Goal: Information Seeking & Learning: Check status

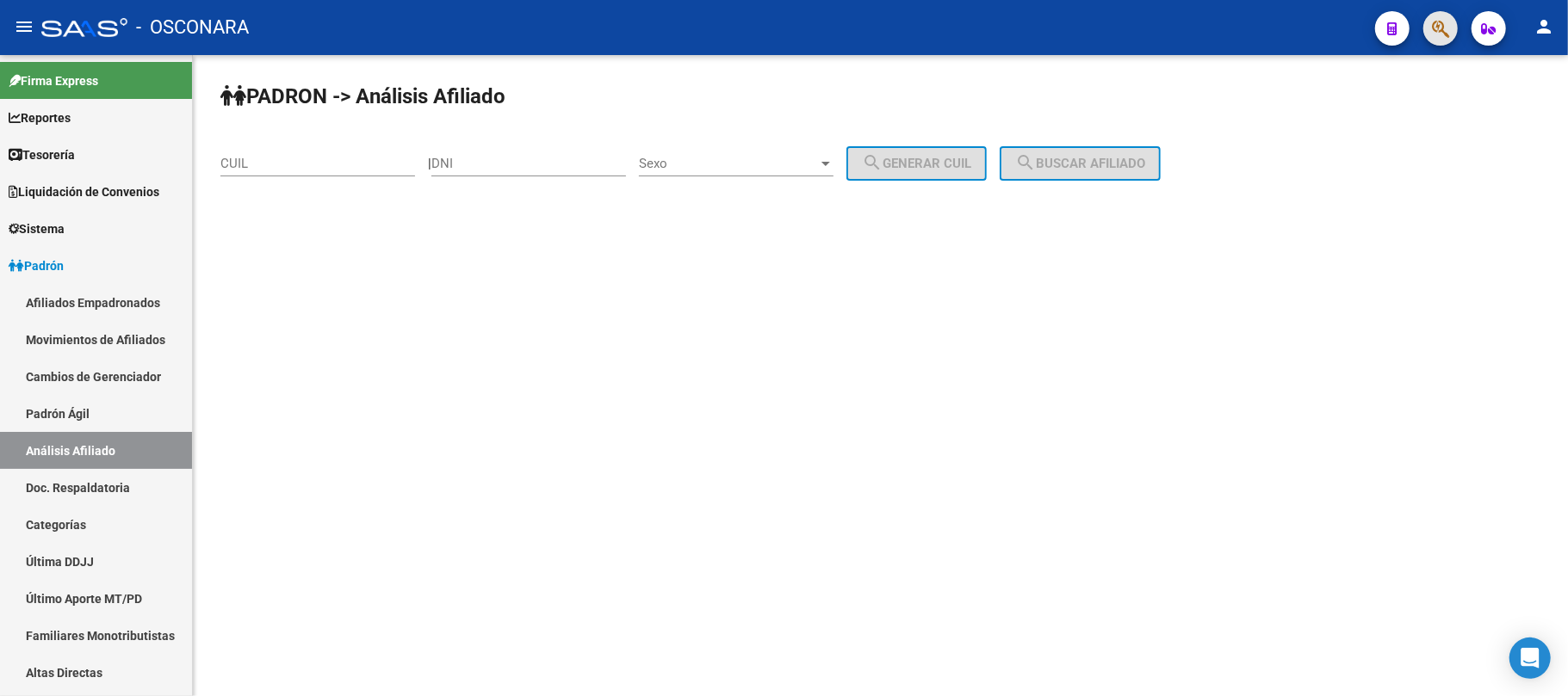
click at [1430, 33] on button "button" at bounding box center [1441, 28] width 35 height 35
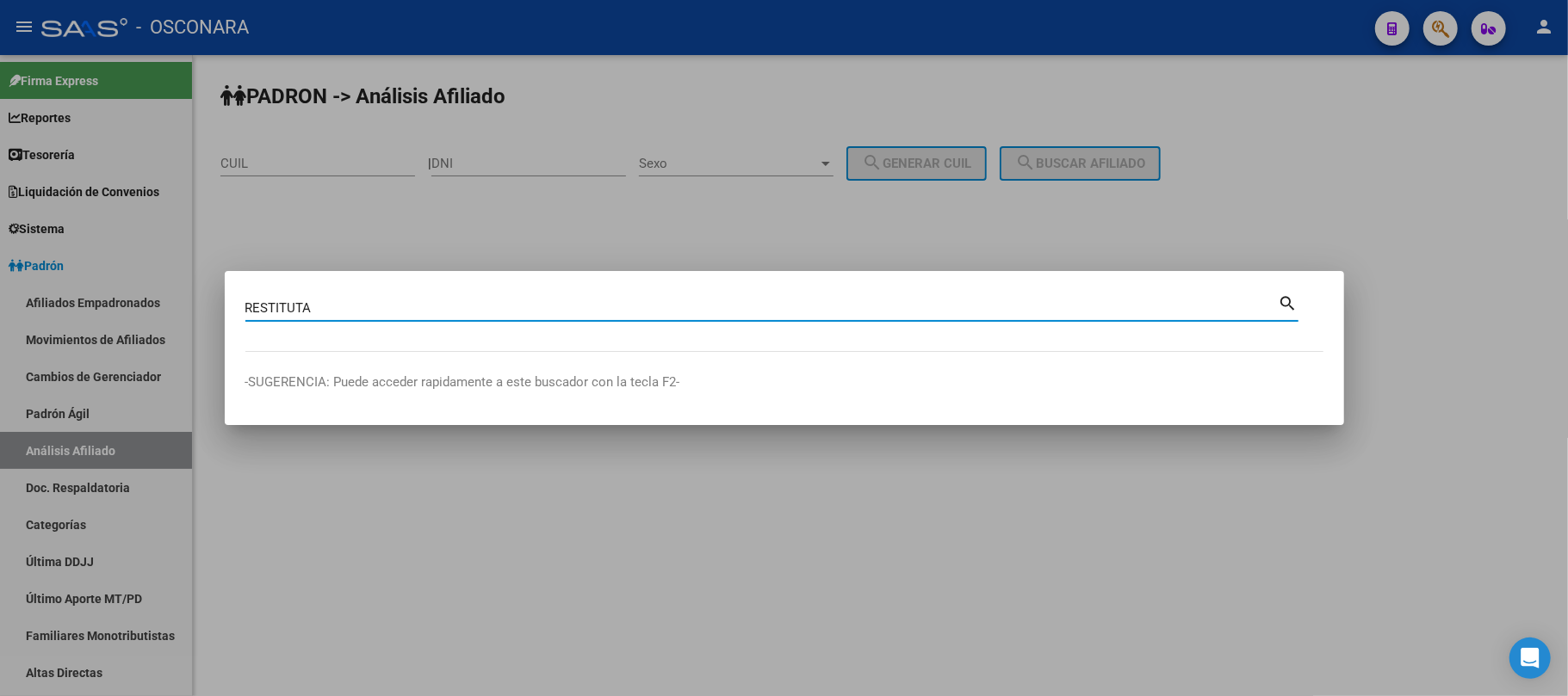
type input "RESTITUTA"
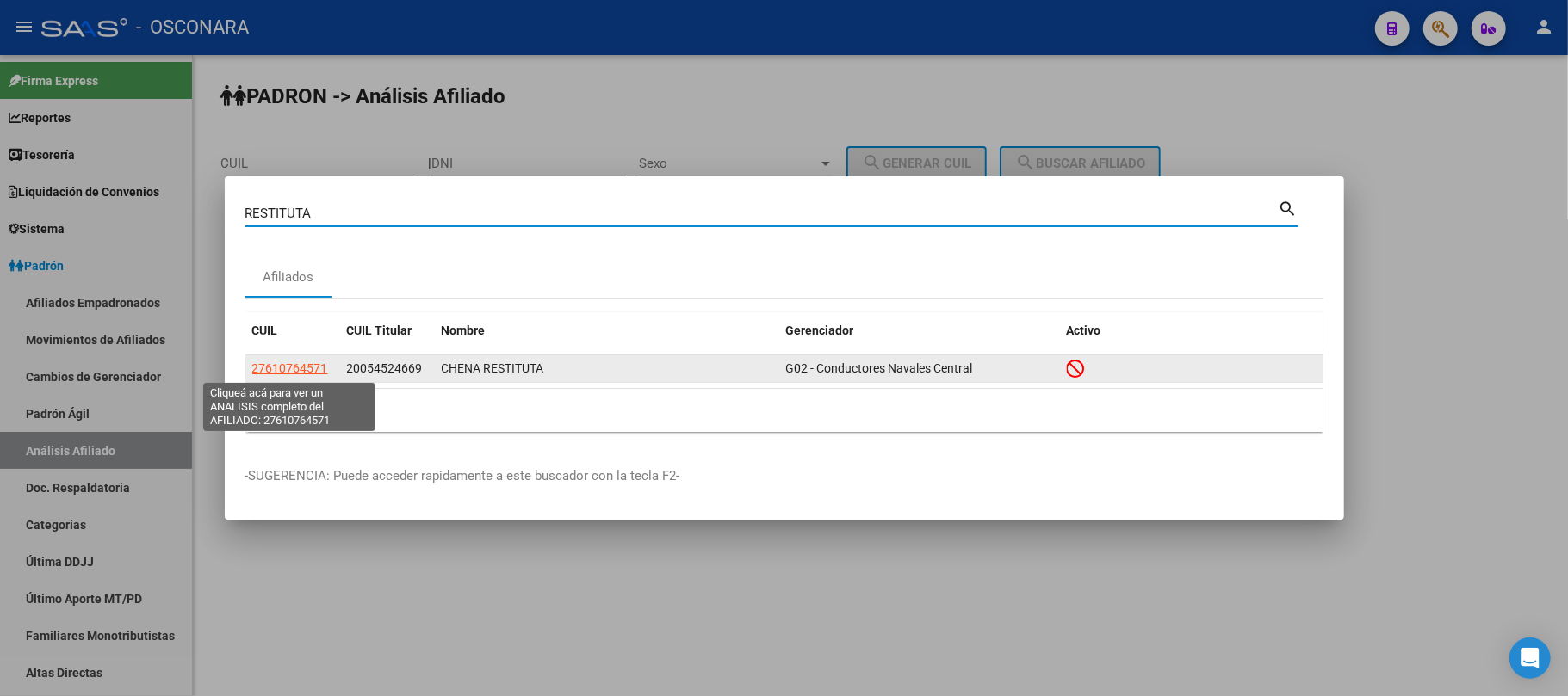
click at [280, 374] on span "27610764571" at bounding box center [290, 368] width 76 height 14
type textarea "27610764571"
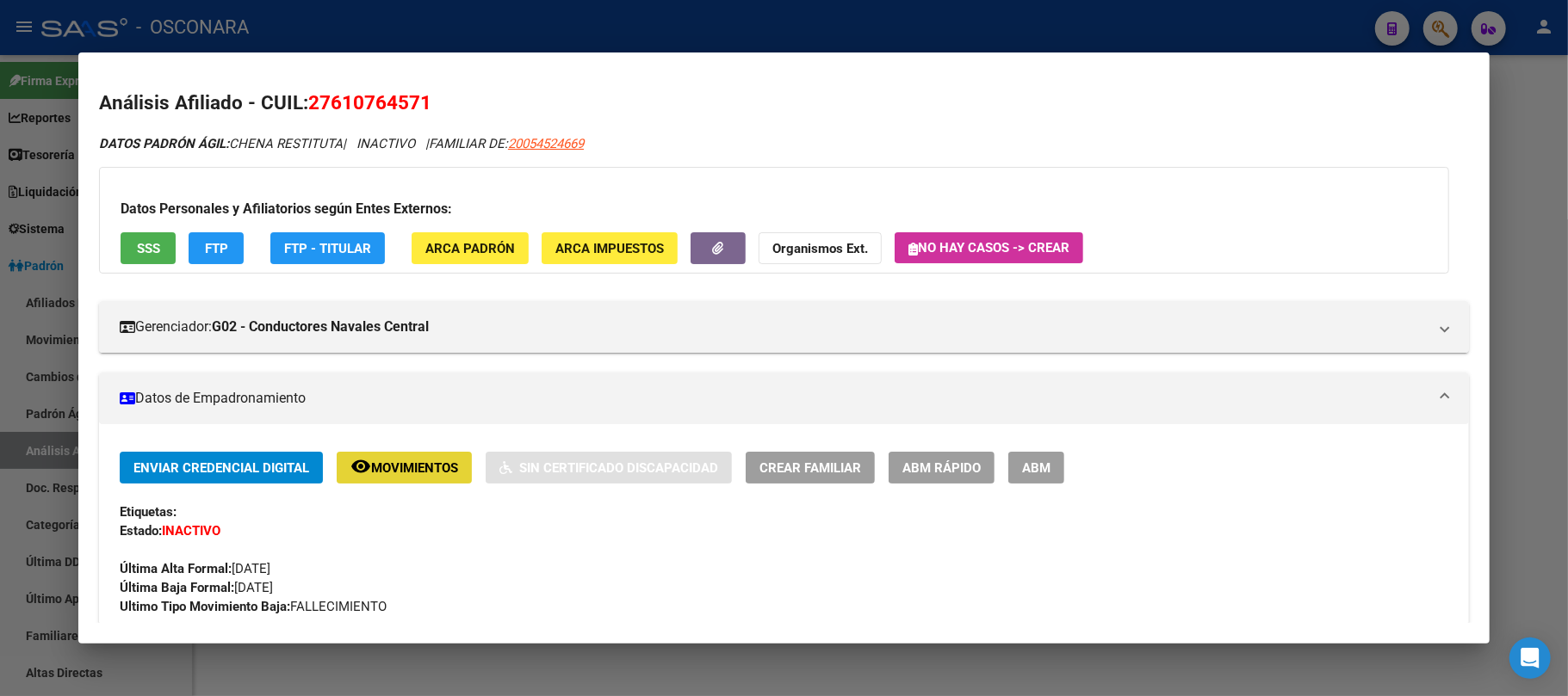
click at [410, 469] on span "Movimientos" at bounding box center [414, 468] width 87 height 16
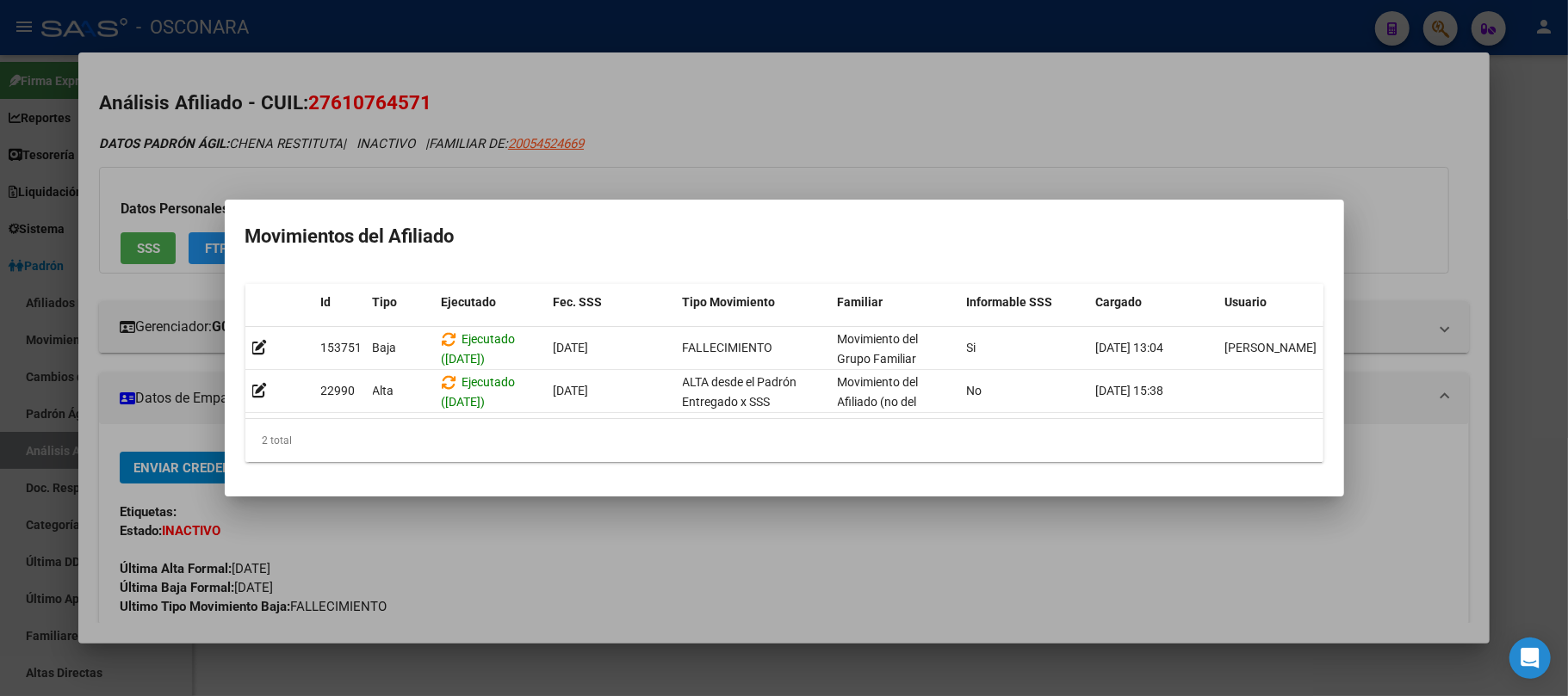
click at [666, 592] on div at bounding box center [784, 348] width 1568 height 696
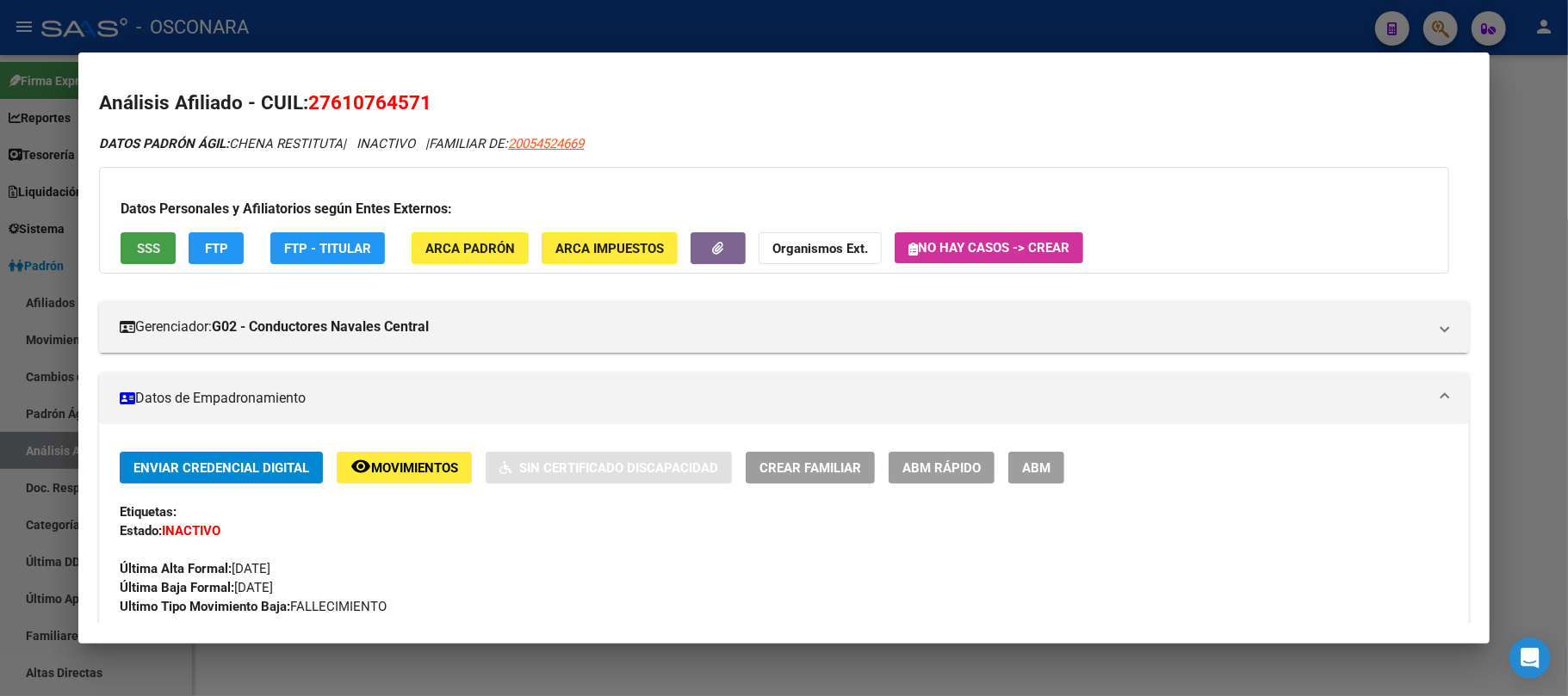
click at [154, 248] on span "SSS" at bounding box center [148, 248] width 23 height 16
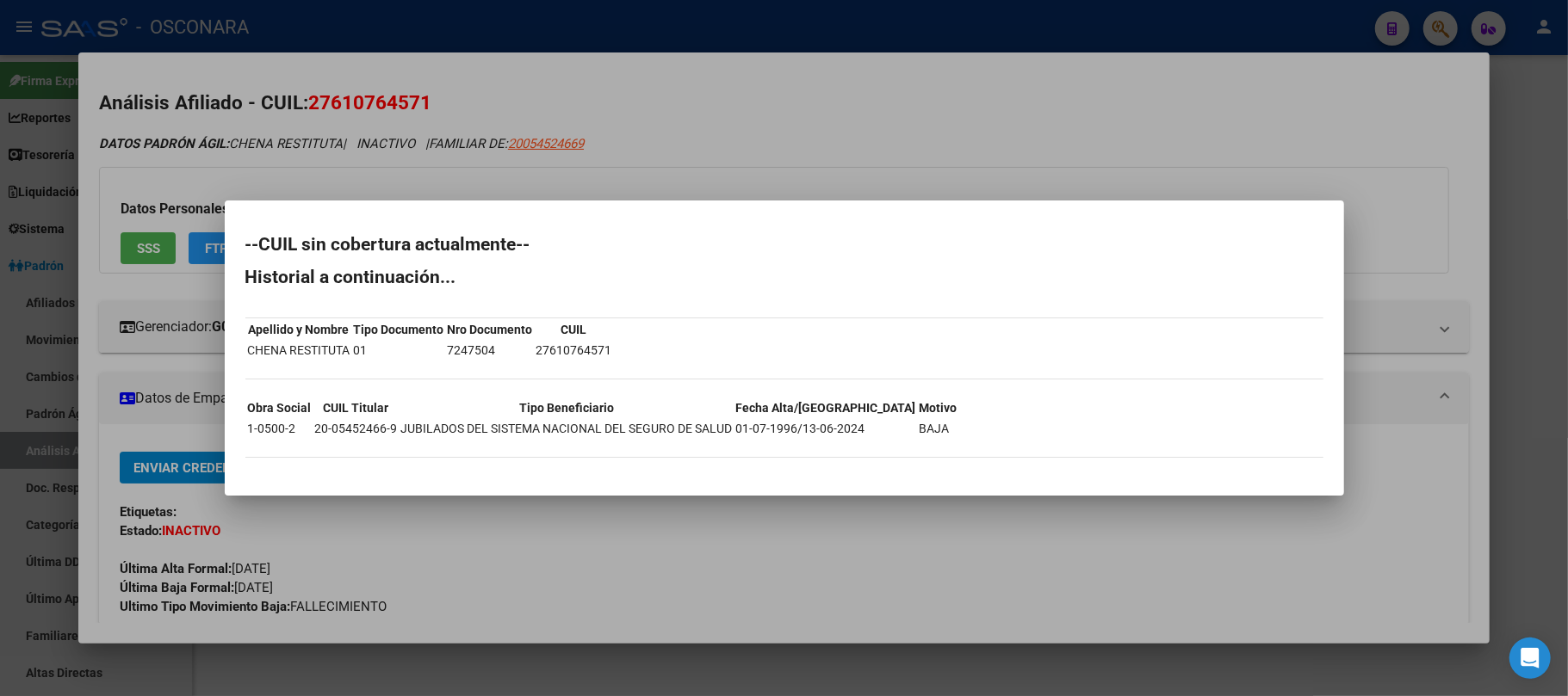
click at [934, 665] on div at bounding box center [784, 348] width 1568 height 696
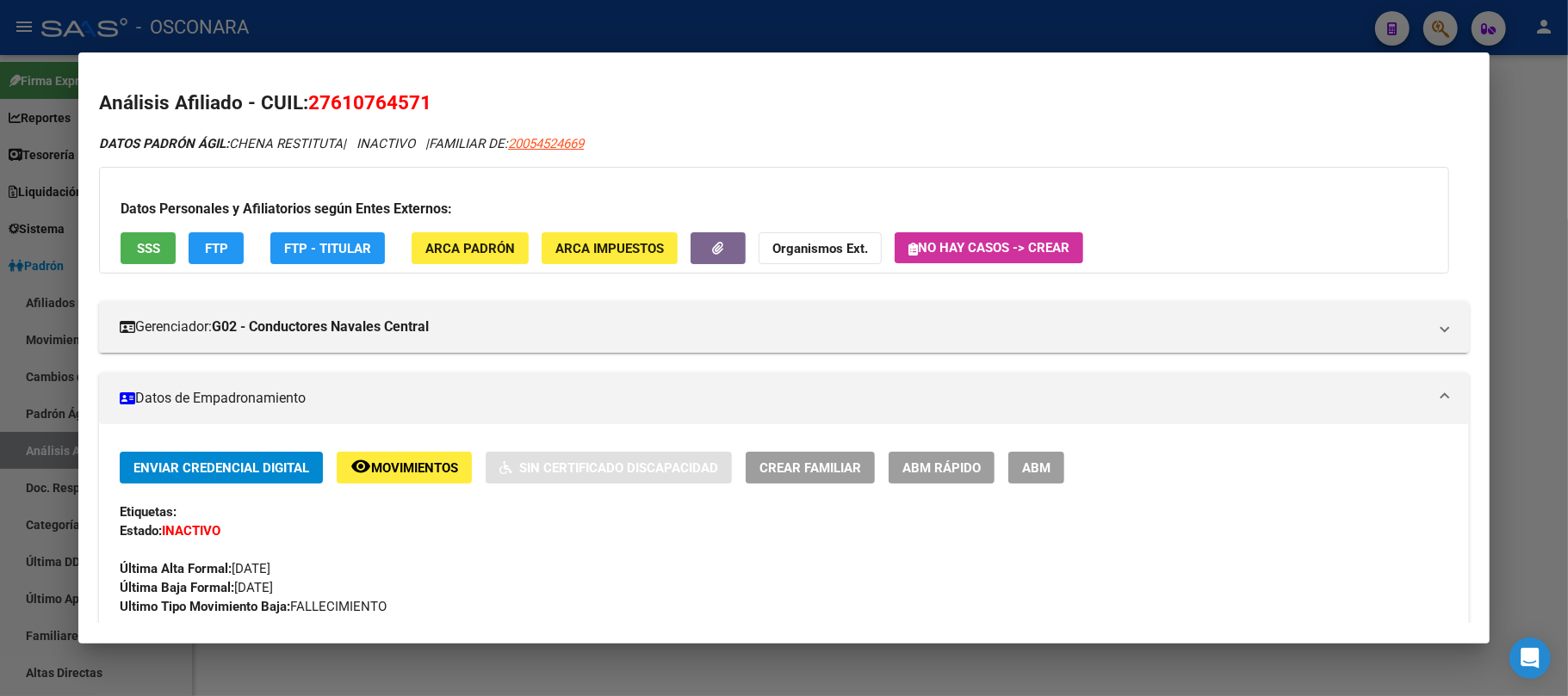
click at [413, 471] on span "Movimientos" at bounding box center [414, 468] width 87 height 16
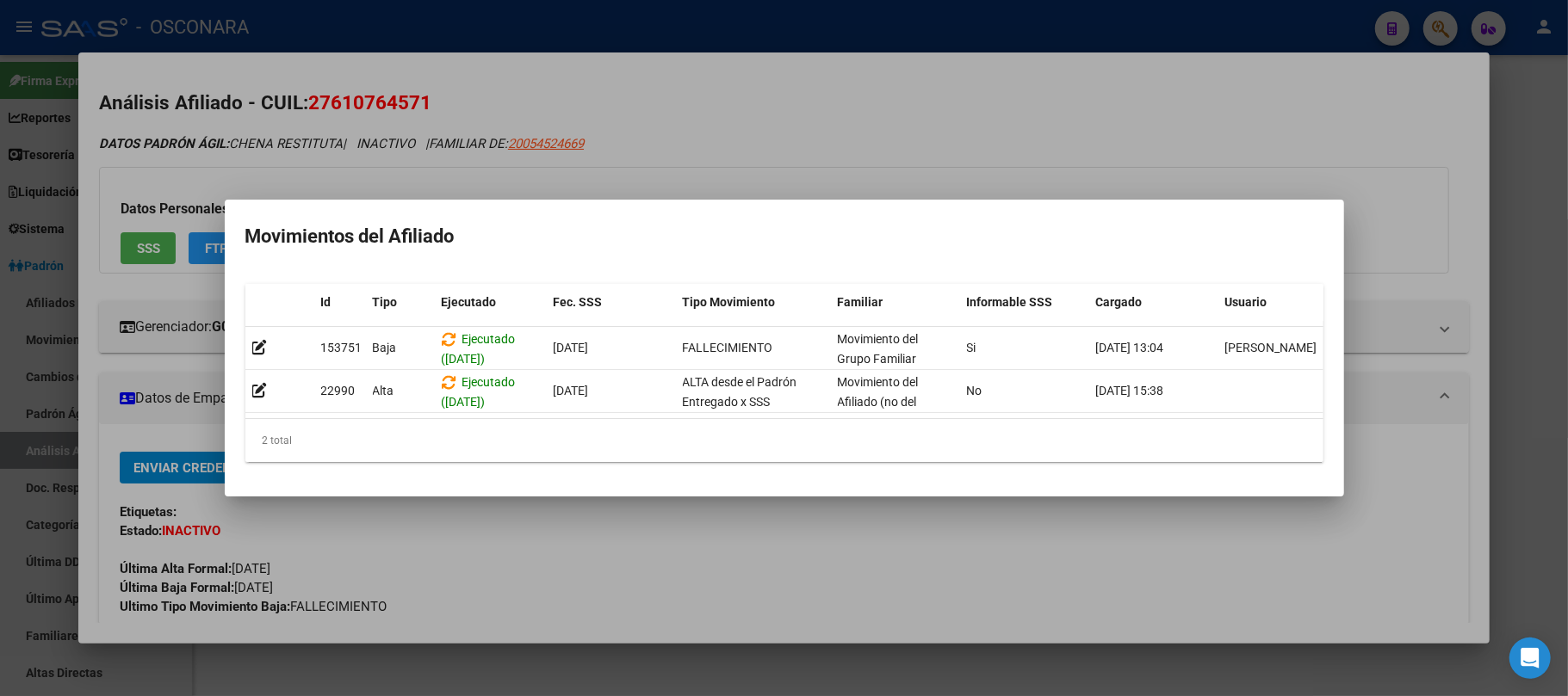
click at [628, 579] on div at bounding box center [784, 348] width 1568 height 696
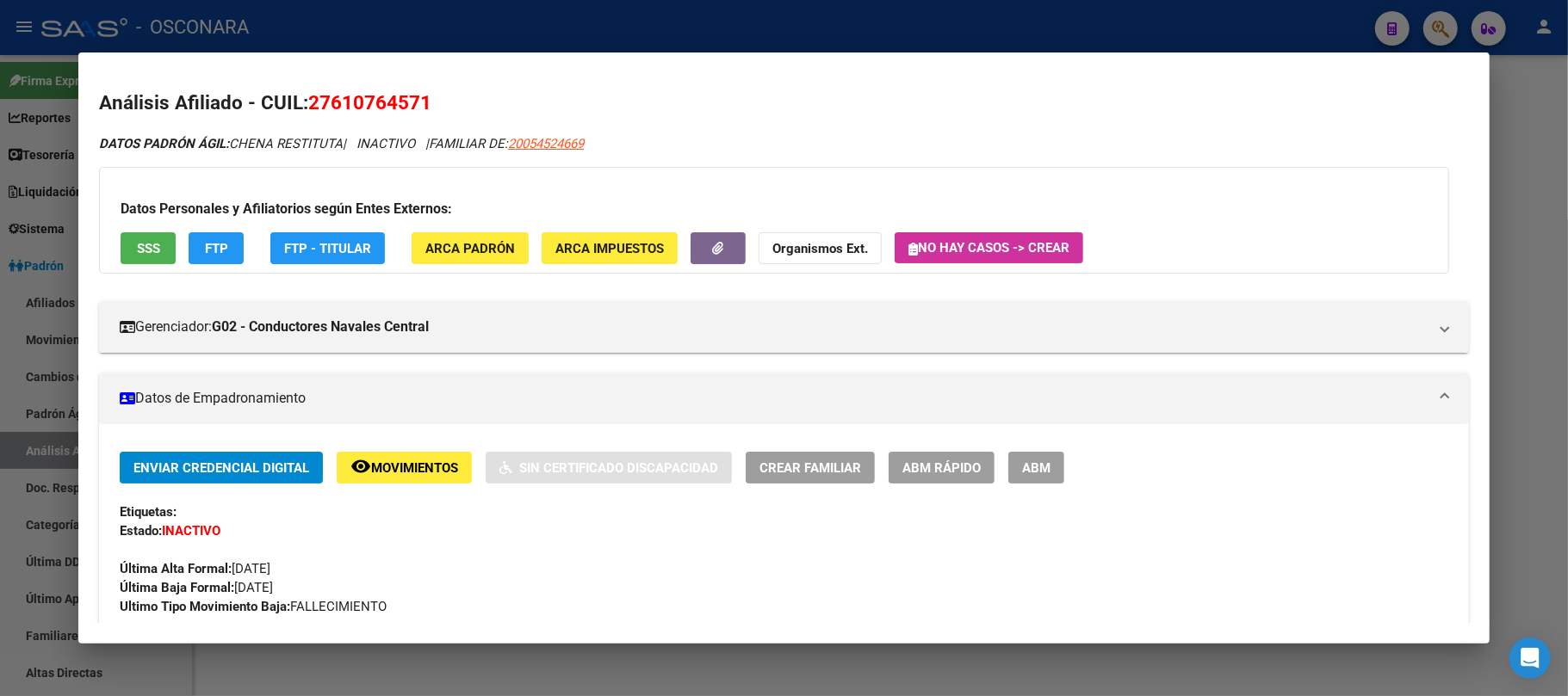
click at [598, 679] on div at bounding box center [784, 348] width 1568 height 696
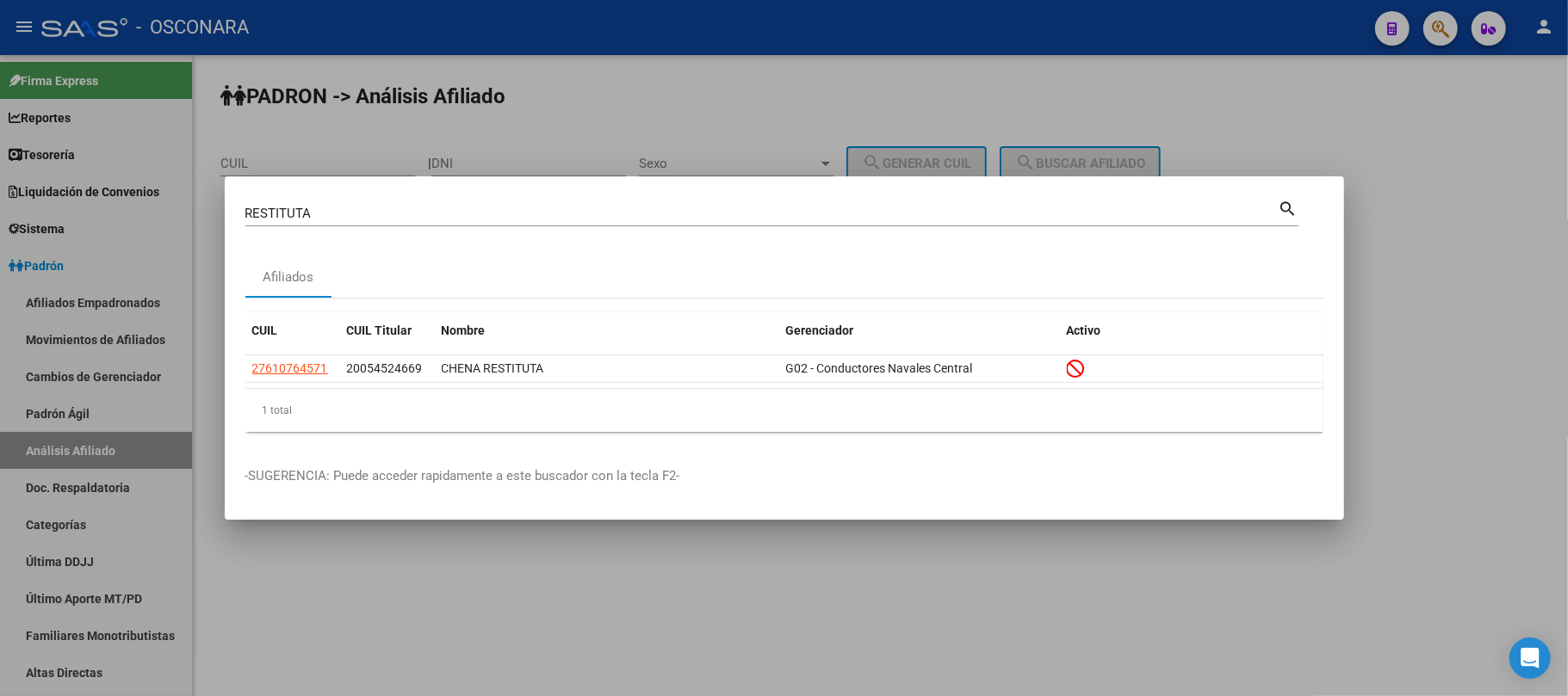
click at [662, 600] on div at bounding box center [784, 348] width 1568 height 696
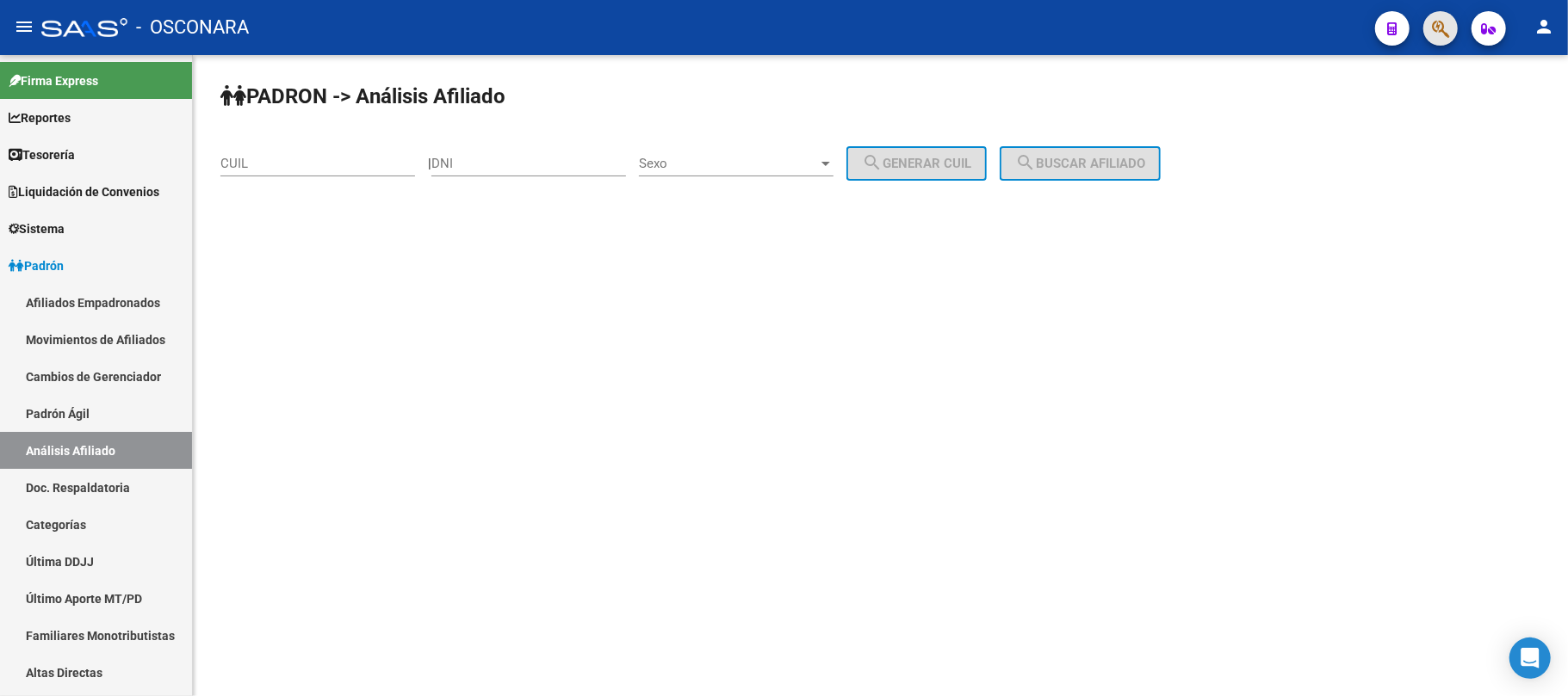
click at [1425, 24] on button "button" at bounding box center [1441, 28] width 35 height 35
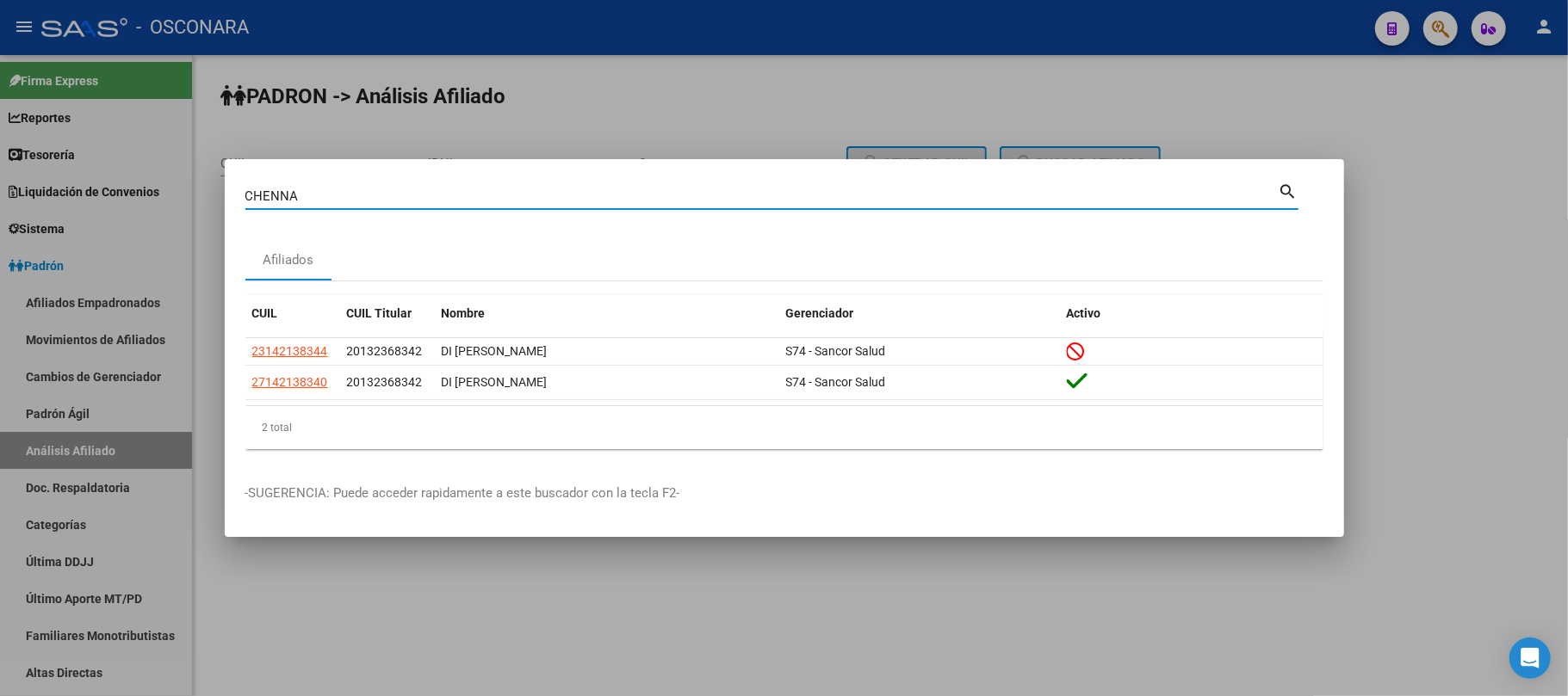
click at [287, 195] on input "CHENNA" at bounding box center [762, 195] width 1033 height 16
type input "CHENA"
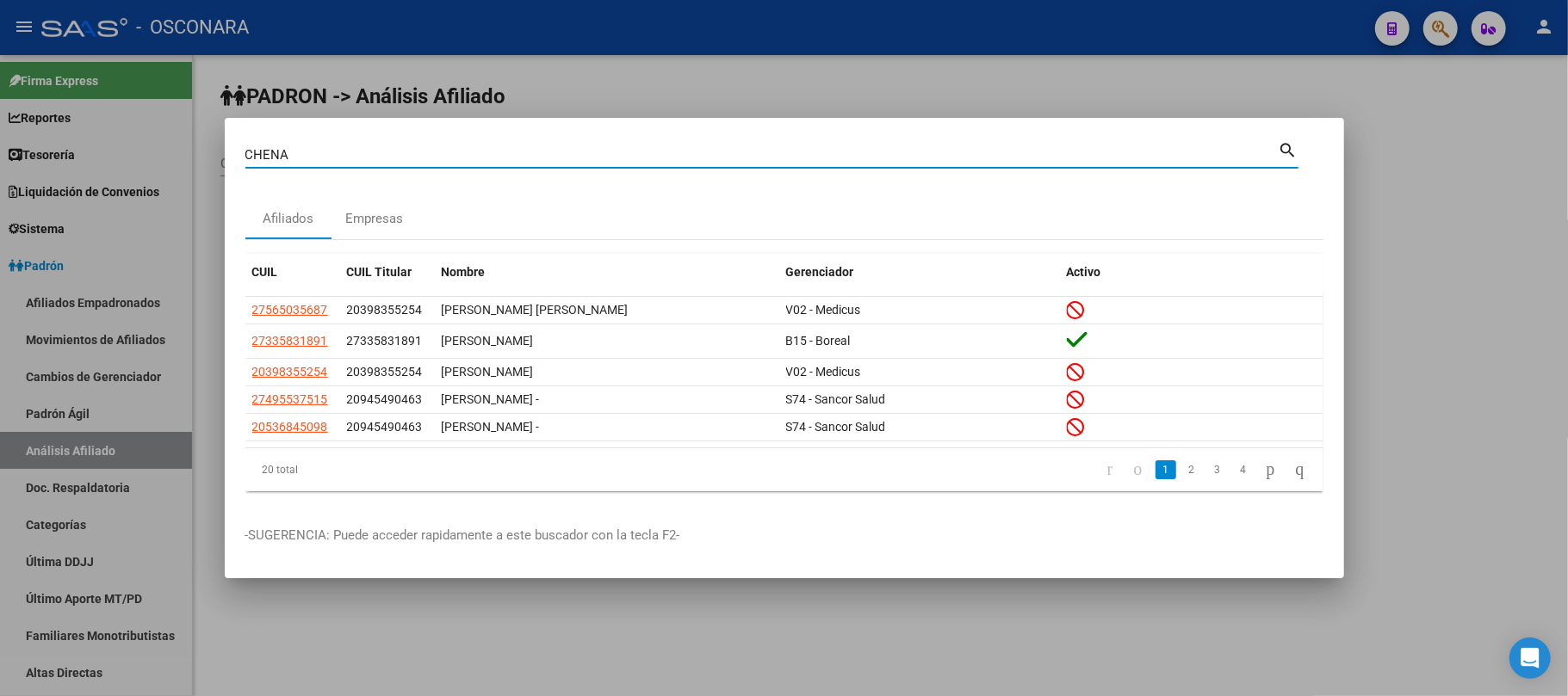
click at [738, 658] on div at bounding box center [784, 348] width 1568 height 696
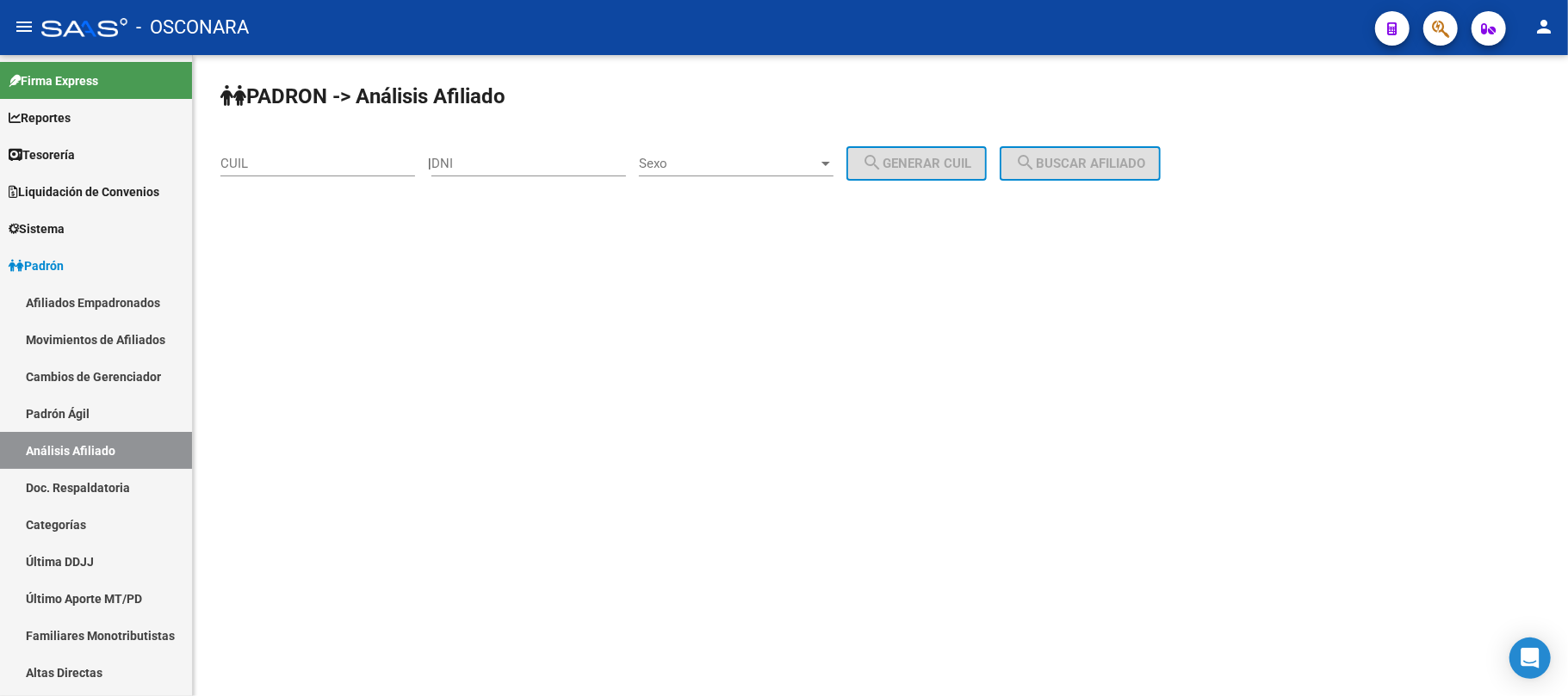
click at [510, 153] on div "DNI" at bounding box center [528, 158] width 195 height 37
type input "18777287"
click at [810, 162] on span "Sexo" at bounding box center [728, 163] width 179 height 16
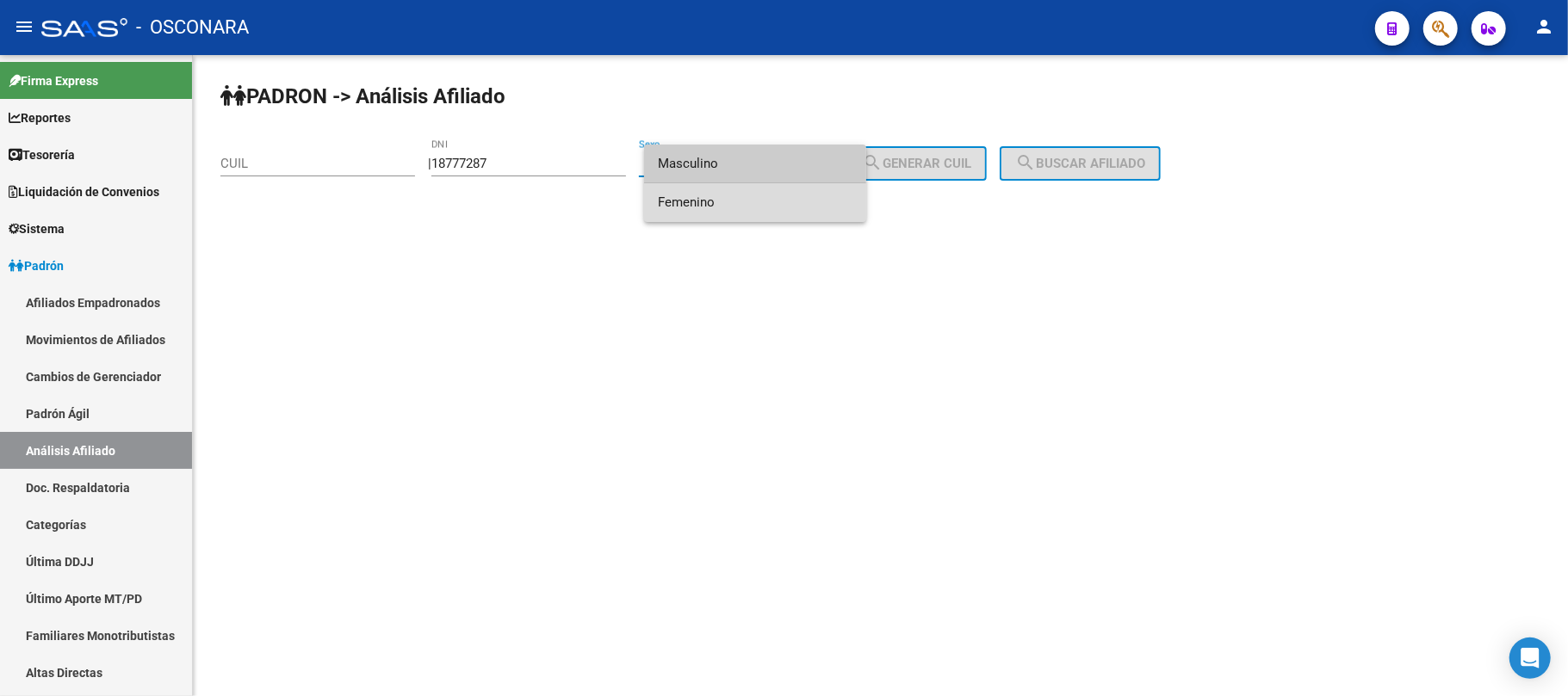
click at [761, 186] on span "Femenino" at bounding box center [755, 203] width 195 height 38
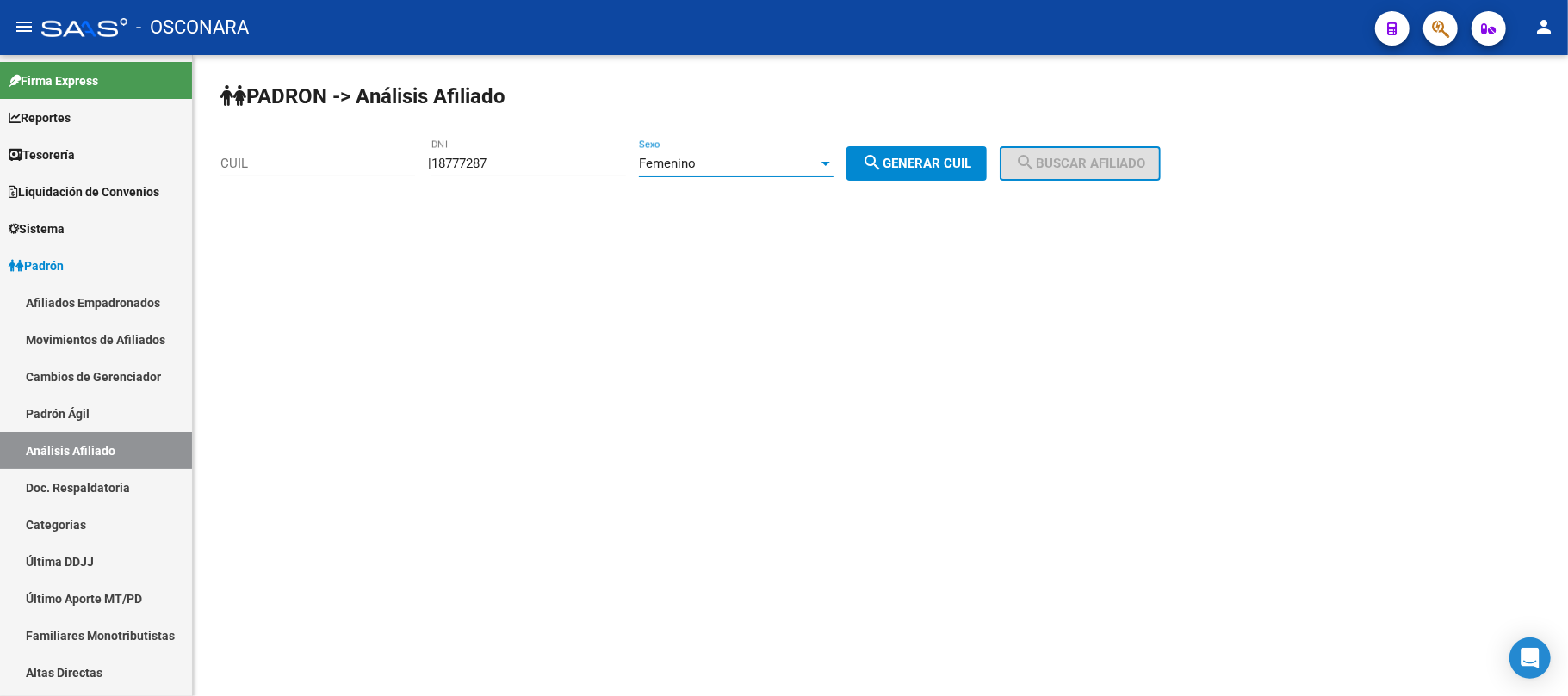
drag, startPoint x: 940, startPoint y: 165, endPoint x: 1018, endPoint y: 148, distance: 79.8
click at [941, 165] on span "search Generar CUIL" at bounding box center [916, 163] width 110 height 16
type input "27-18777287-2"
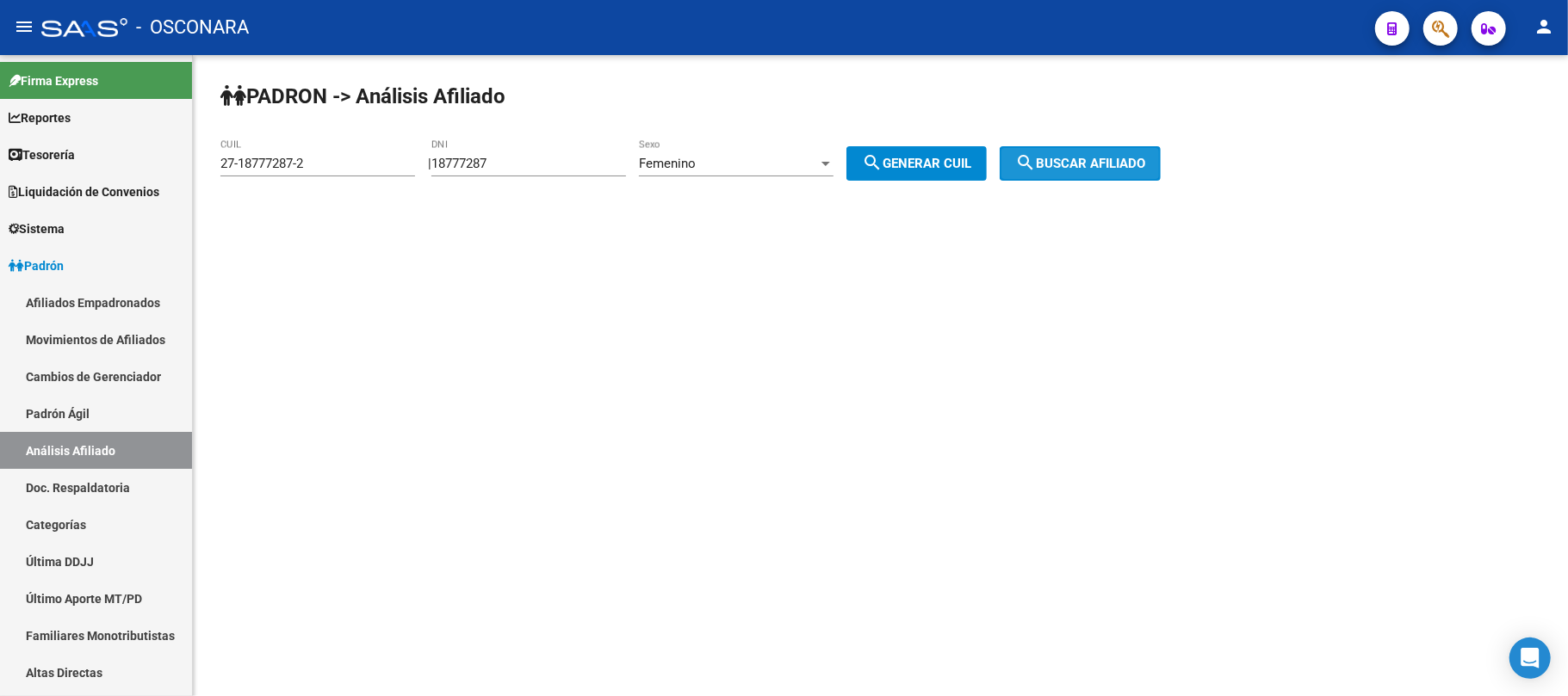
click at [1082, 163] on span "search Buscar afiliado" at bounding box center [1080, 163] width 130 height 16
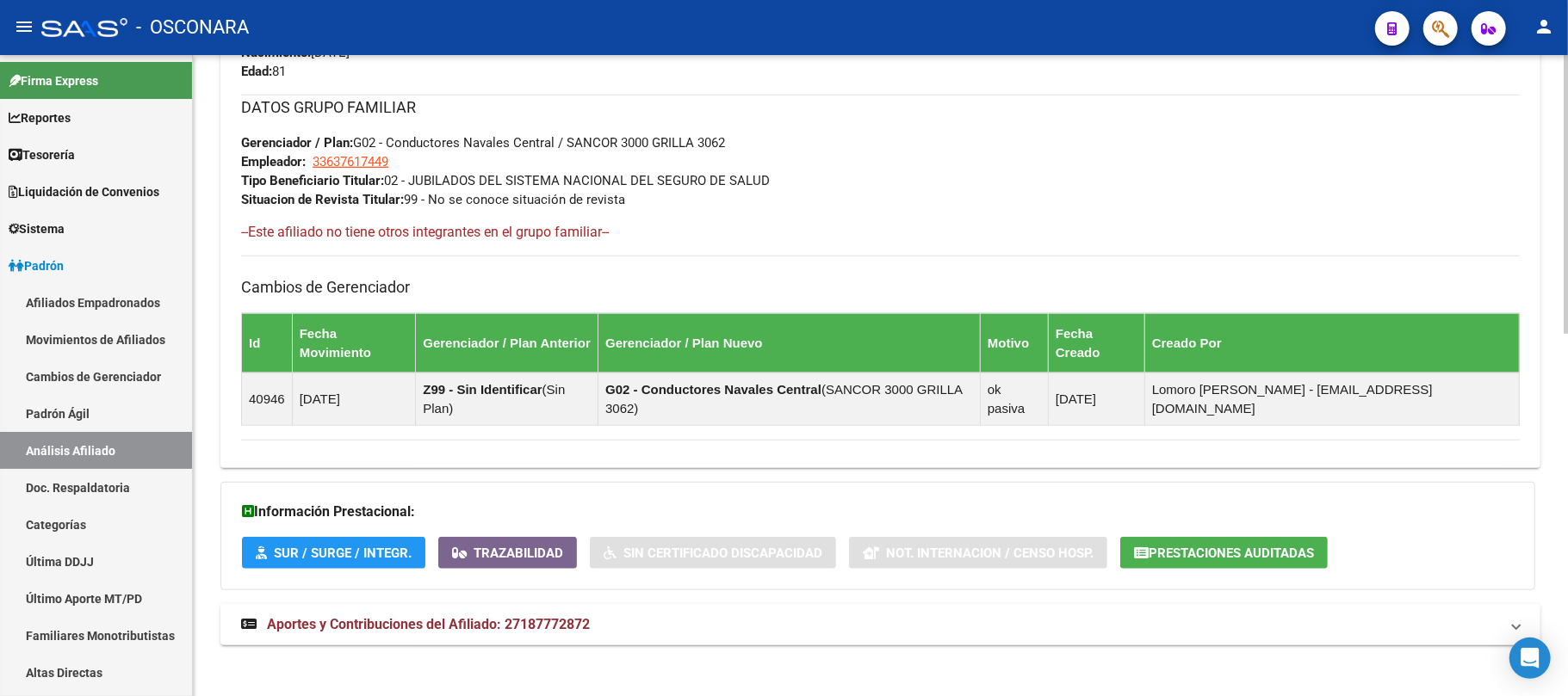
scroll to position [830, 0]
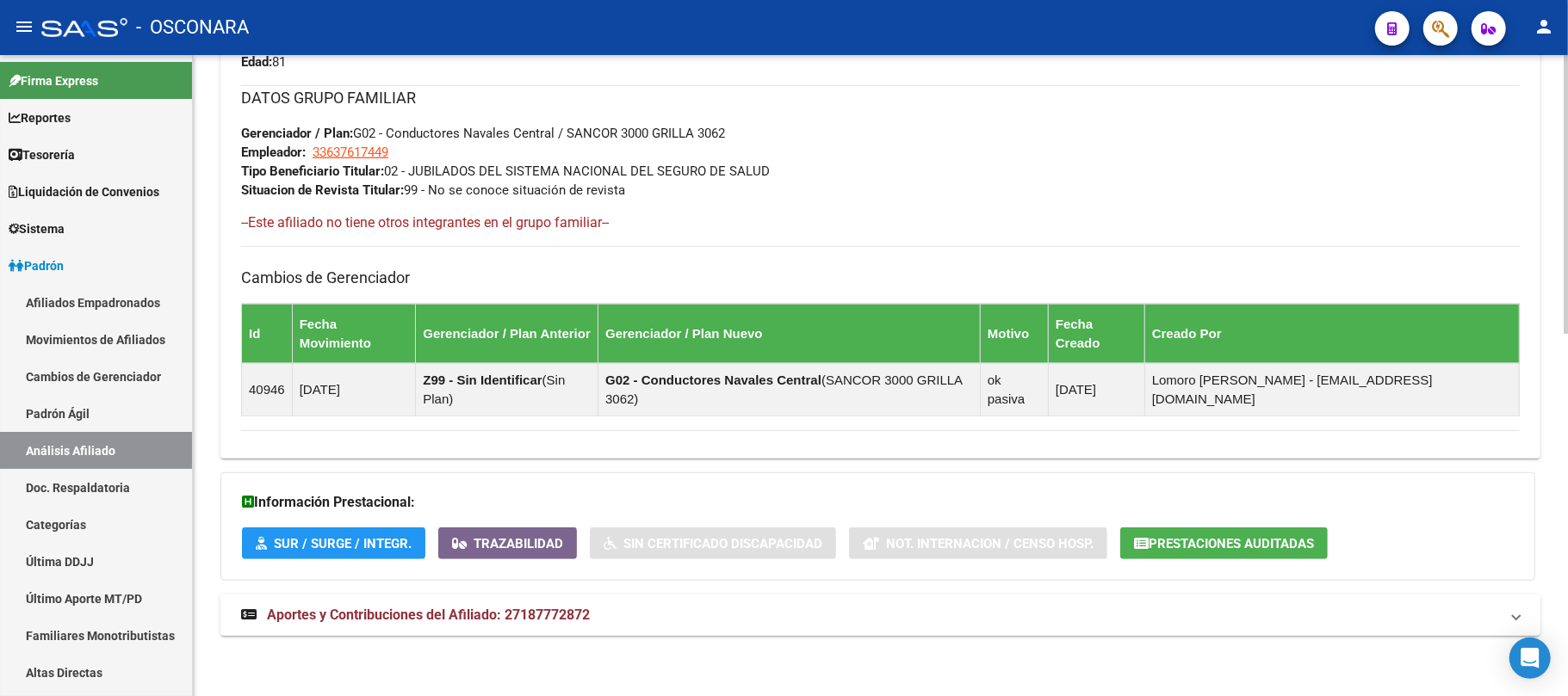
click at [573, 609] on span "Aportes y Contribuciones del Afiliado: 27187772872" at bounding box center [428, 615] width 323 height 16
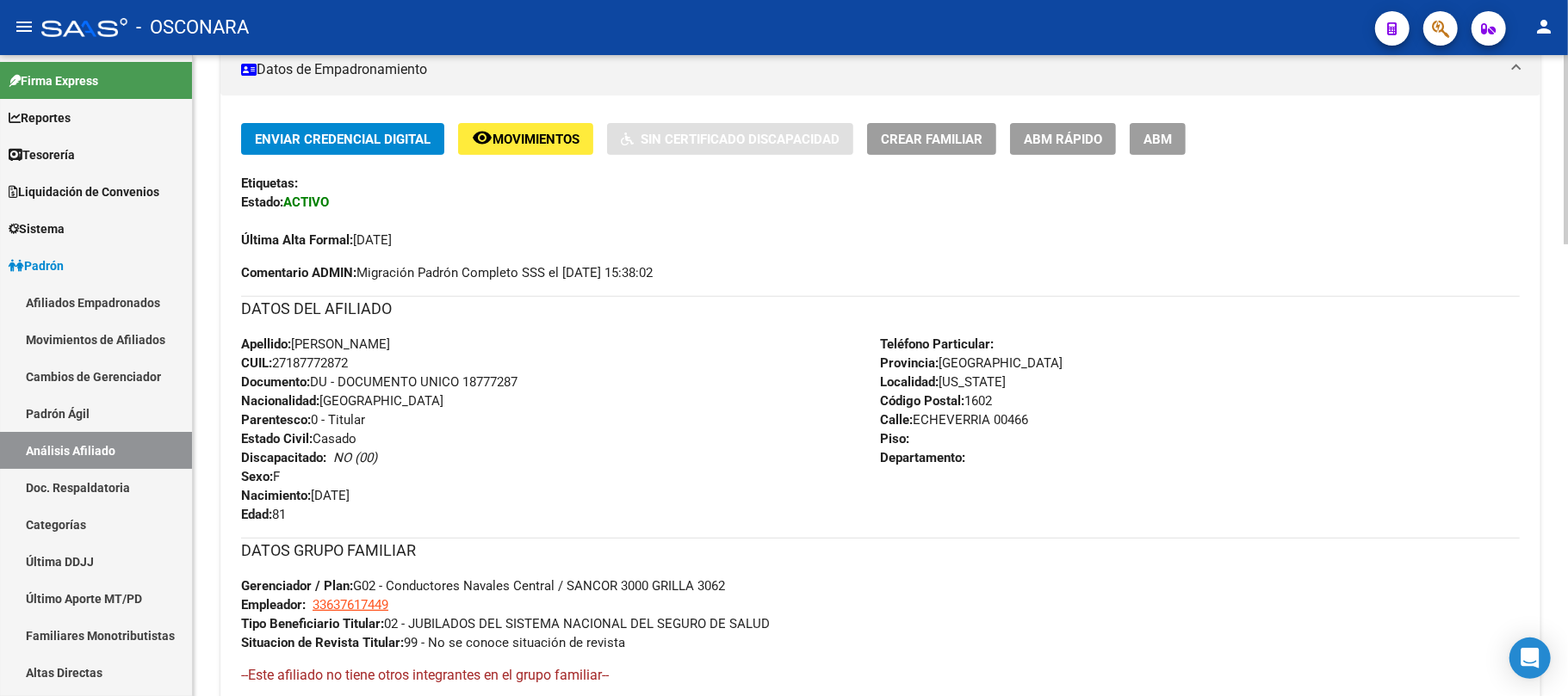
scroll to position [689, 0]
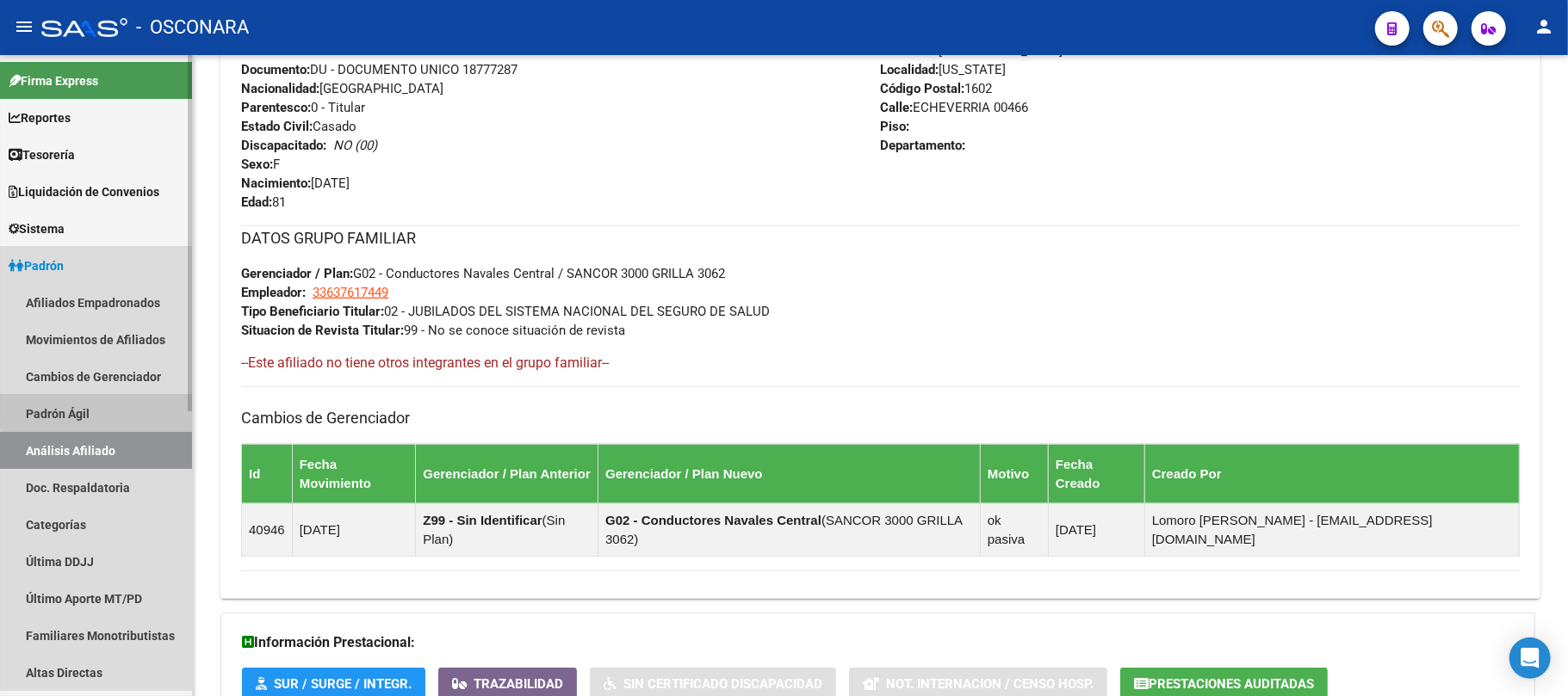
click at [134, 408] on link "Padrón Ágil" at bounding box center [96, 414] width 192 height 37
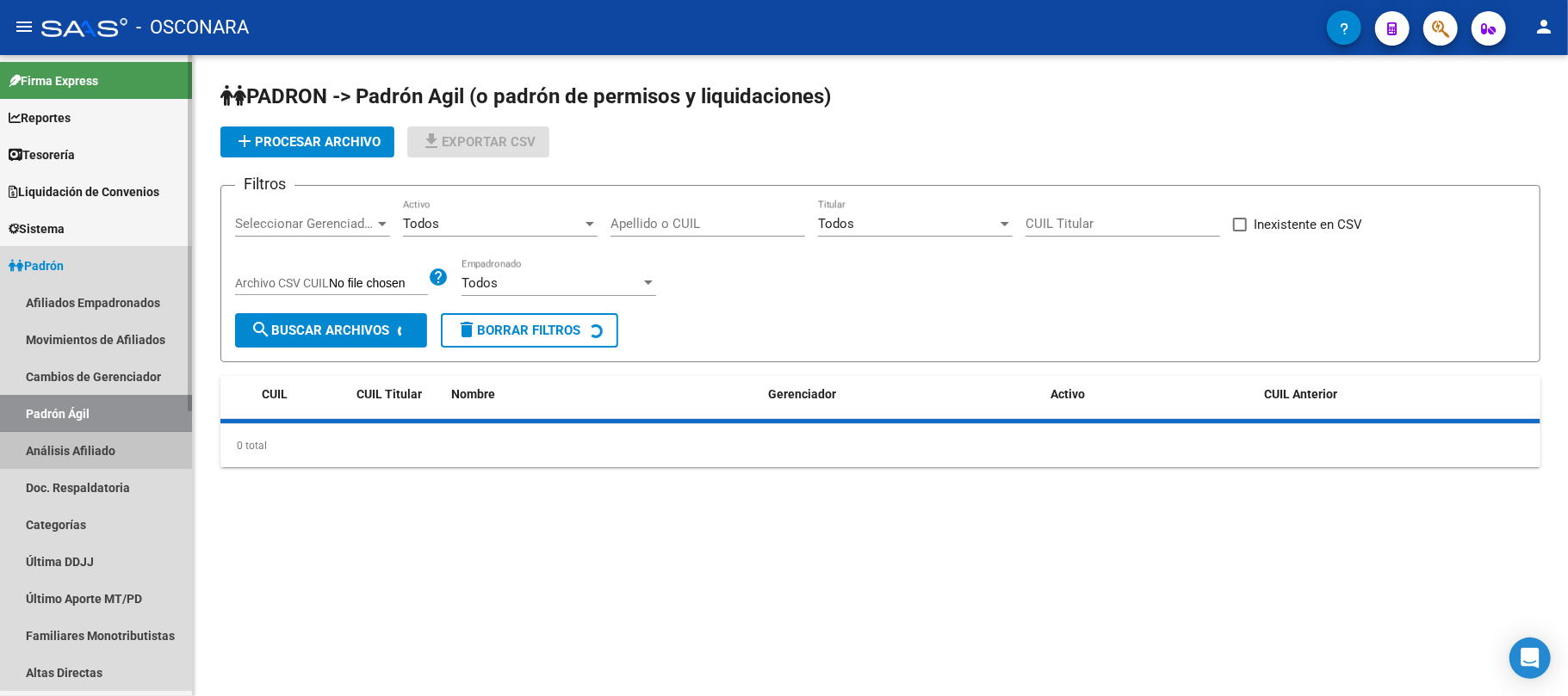
click at [111, 444] on link "Análisis Afiliado" at bounding box center [96, 450] width 192 height 37
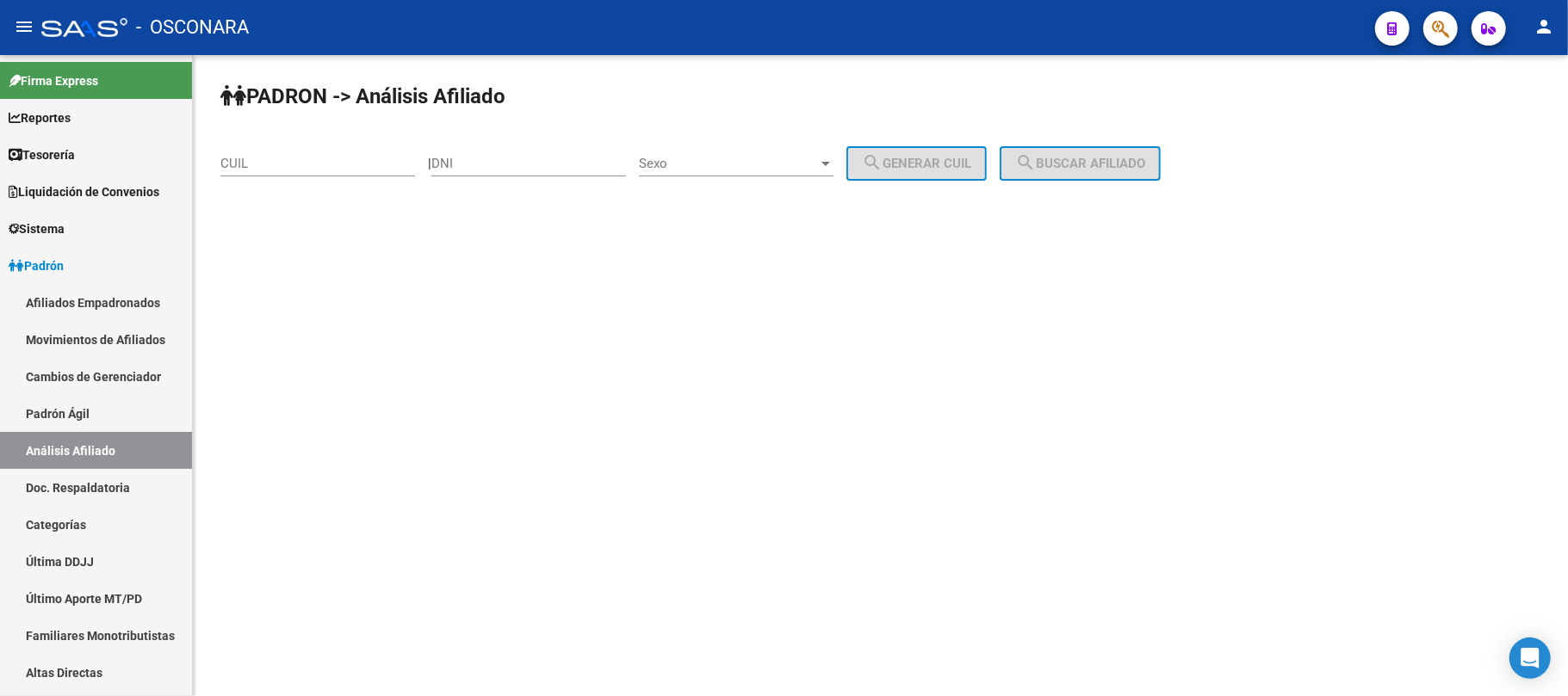
click at [559, 163] on input "DNI" at bounding box center [528, 163] width 195 height 16
type input "36206689"
click at [828, 146] on div "Sexo Sexo" at bounding box center [736, 158] width 195 height 37
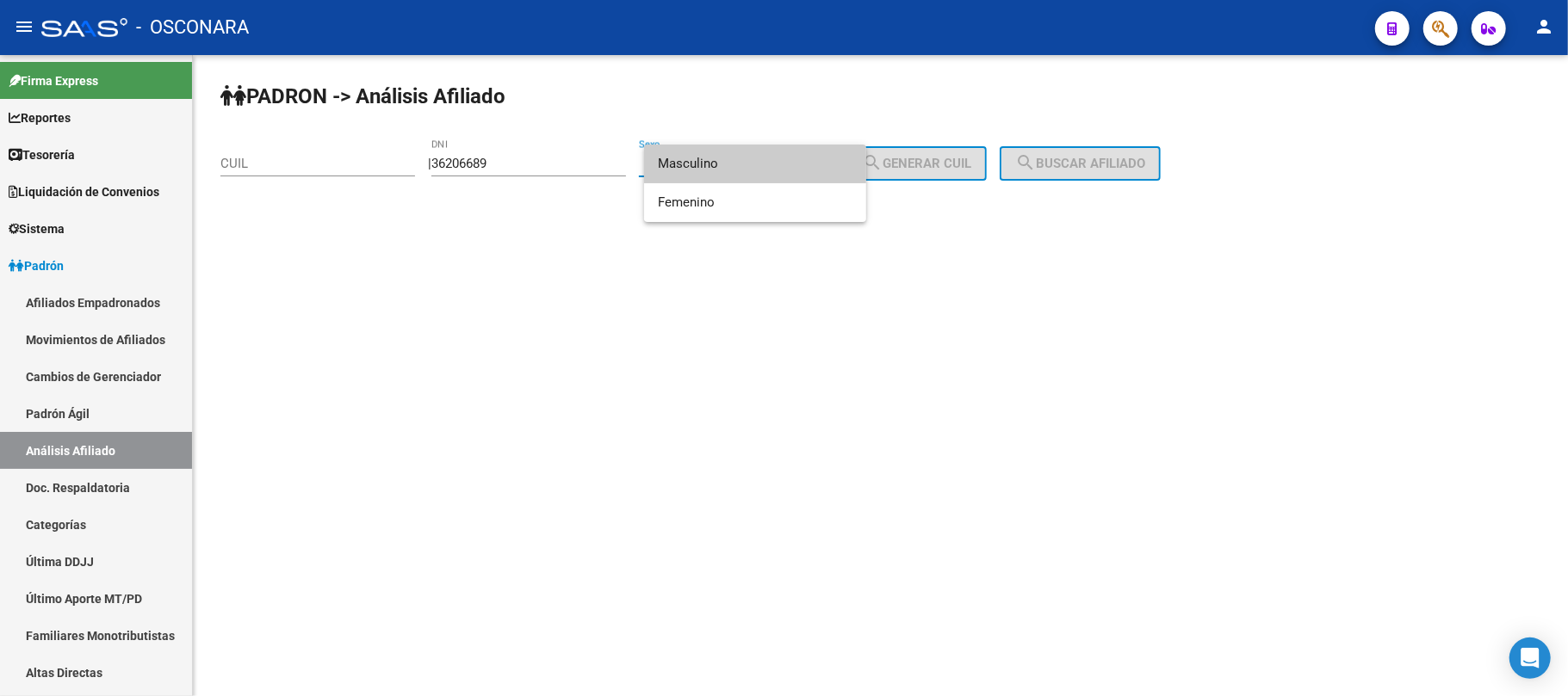
click at [804, 160] on span "Masculino" at bounding box center [755, 163] width 195 height 38
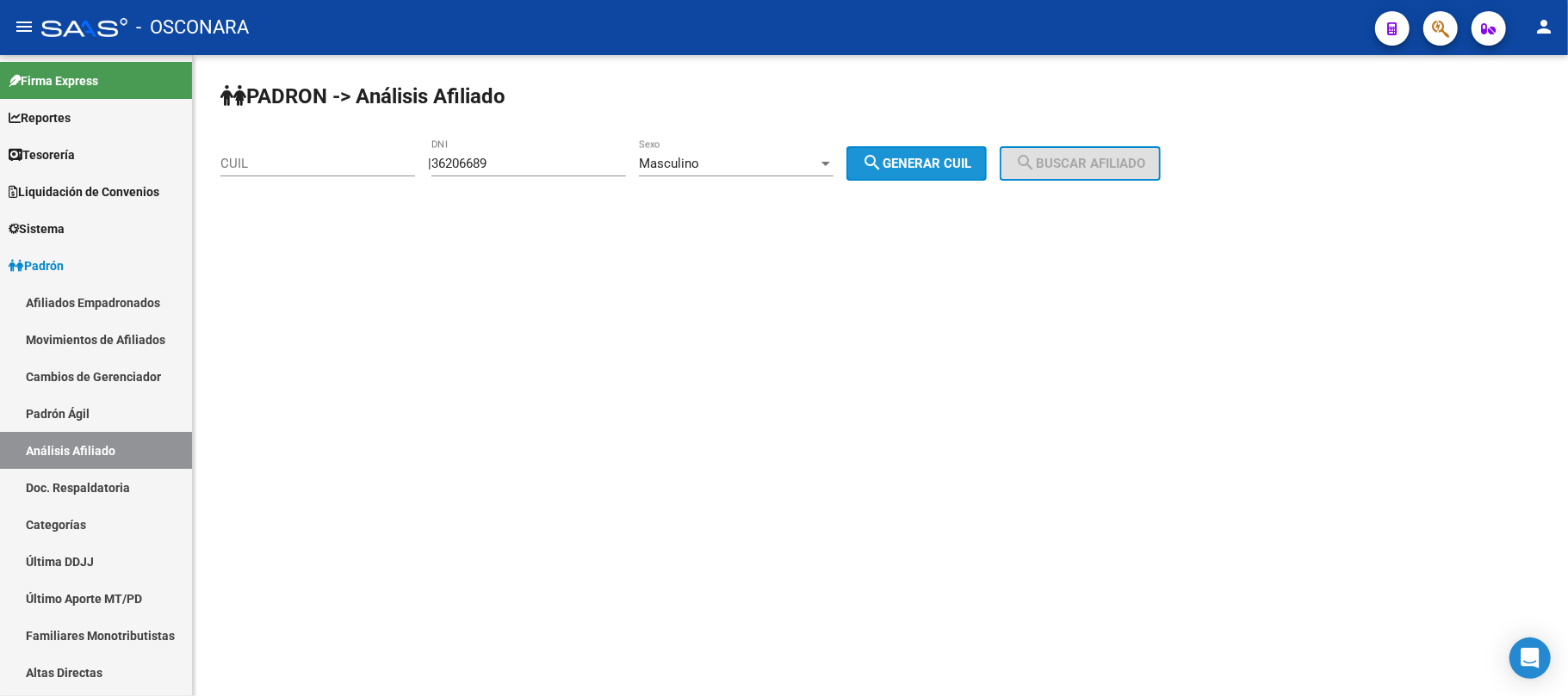
drag, startPoint x: 904, startPoint y: 158, endPoint x: 1169, endPoint y: 145, distance: 265.3
click at [907, 158] on span "search Generar CUIL" at bounding box center [916, 163] width 110 height 16
type input "20-36206689-2"
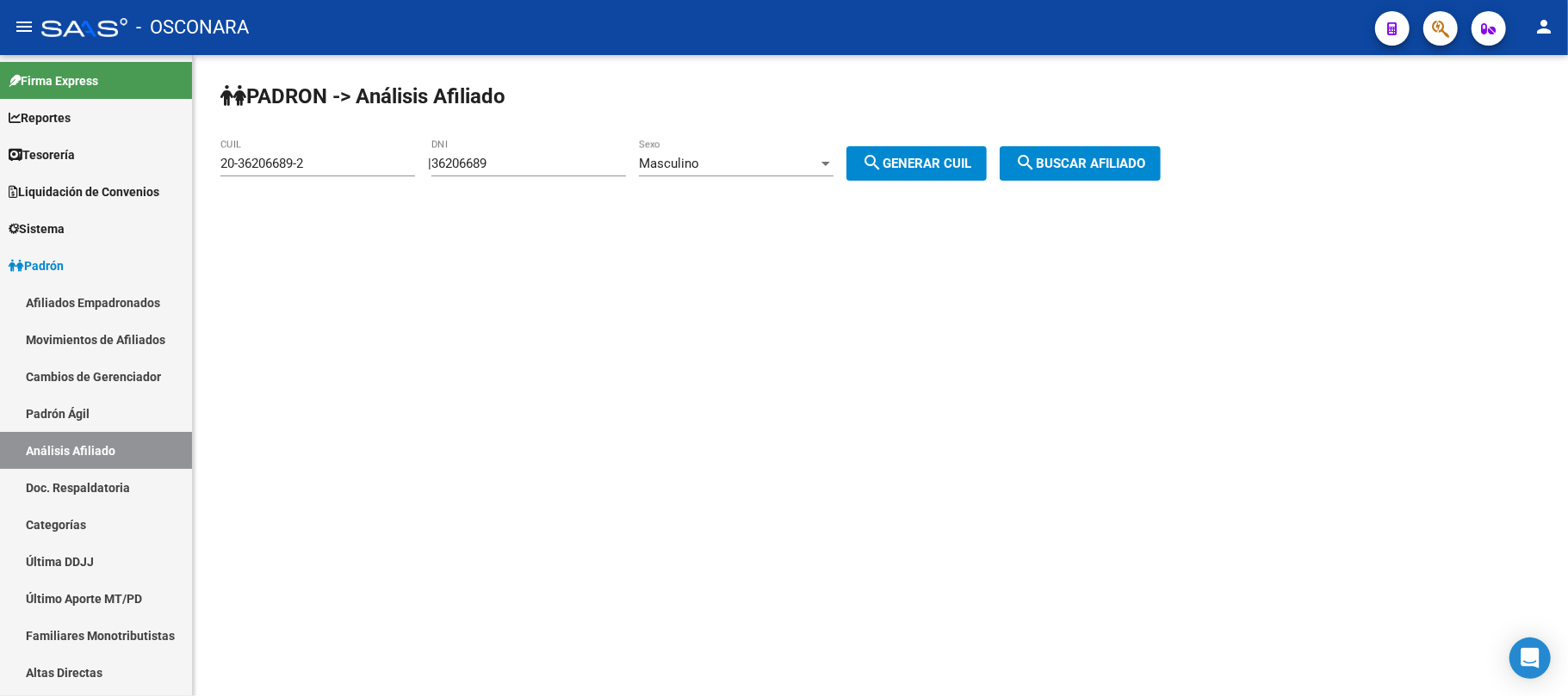
click at [1116, 153] on button "search Buscar afiliado" at bounding box center [1080, 163] width 161 height 35
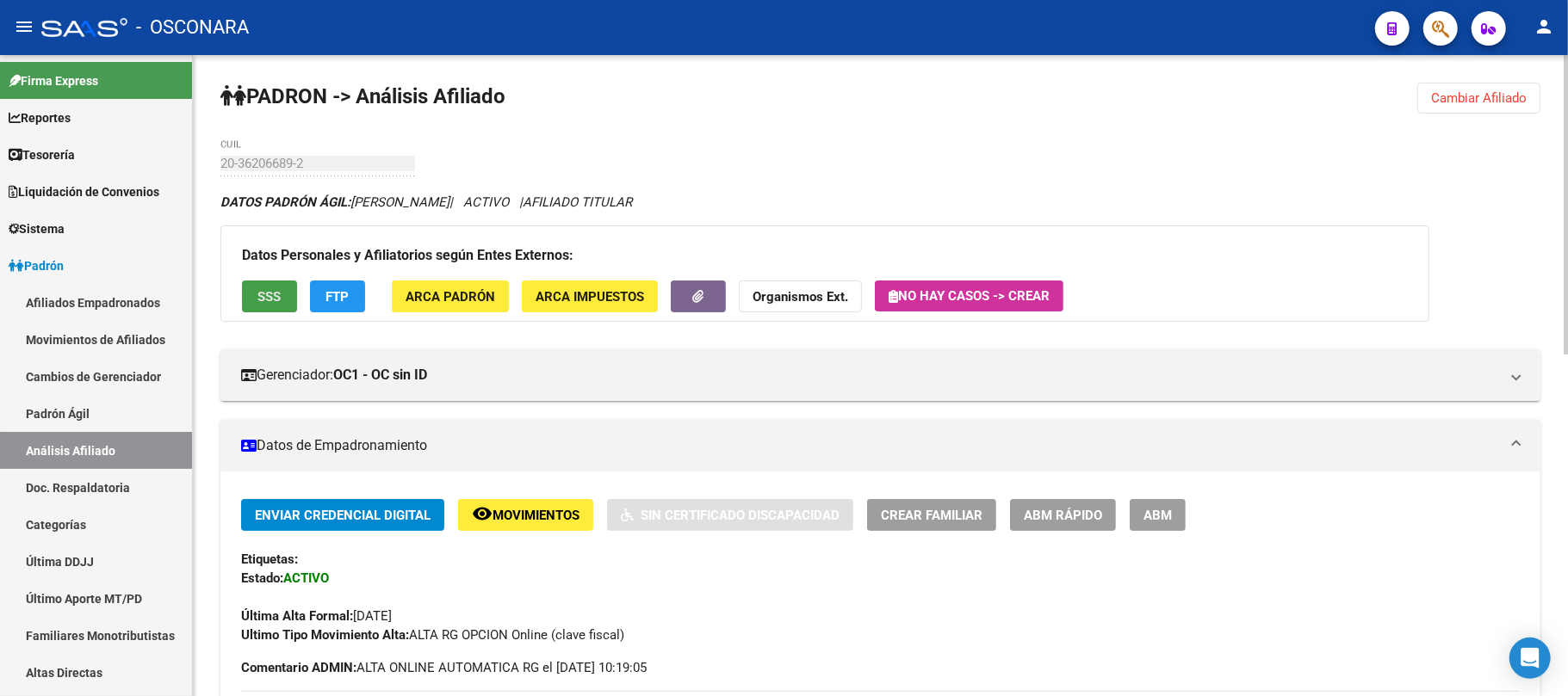
click at [245, 293] on button "SSS" at bounding box center [270, 296] width 55 height 32
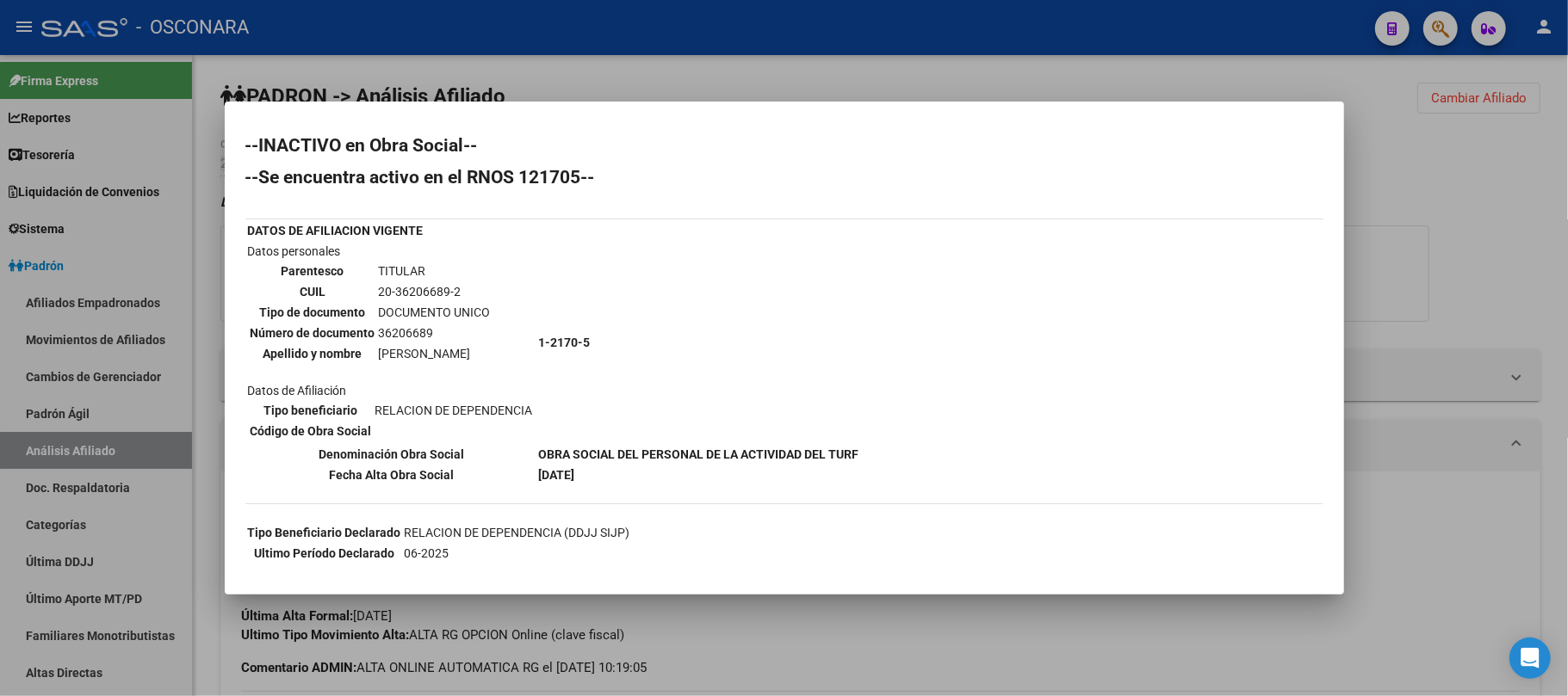
click at [886, 632] on div at bounding box center [784, 348] width 1568 height 696
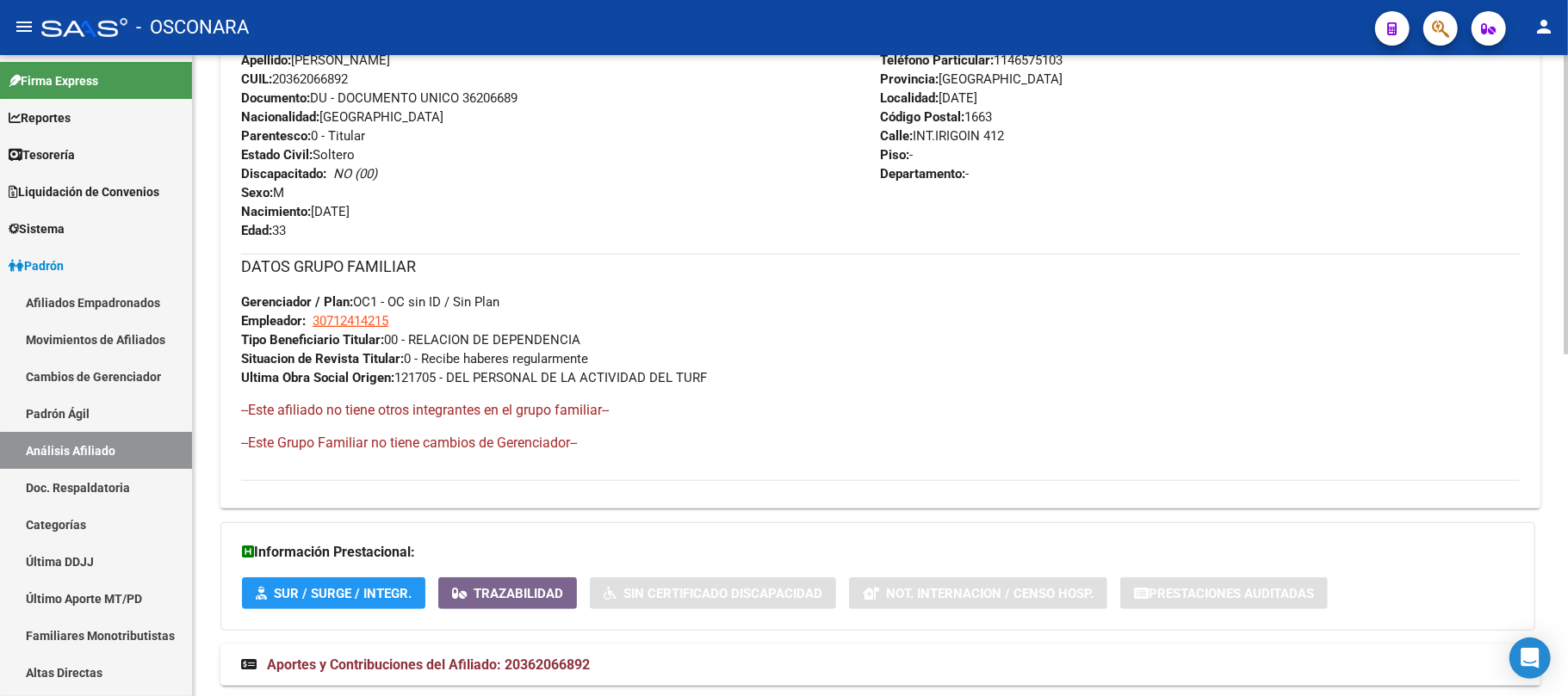
scroll to position [730, 0]
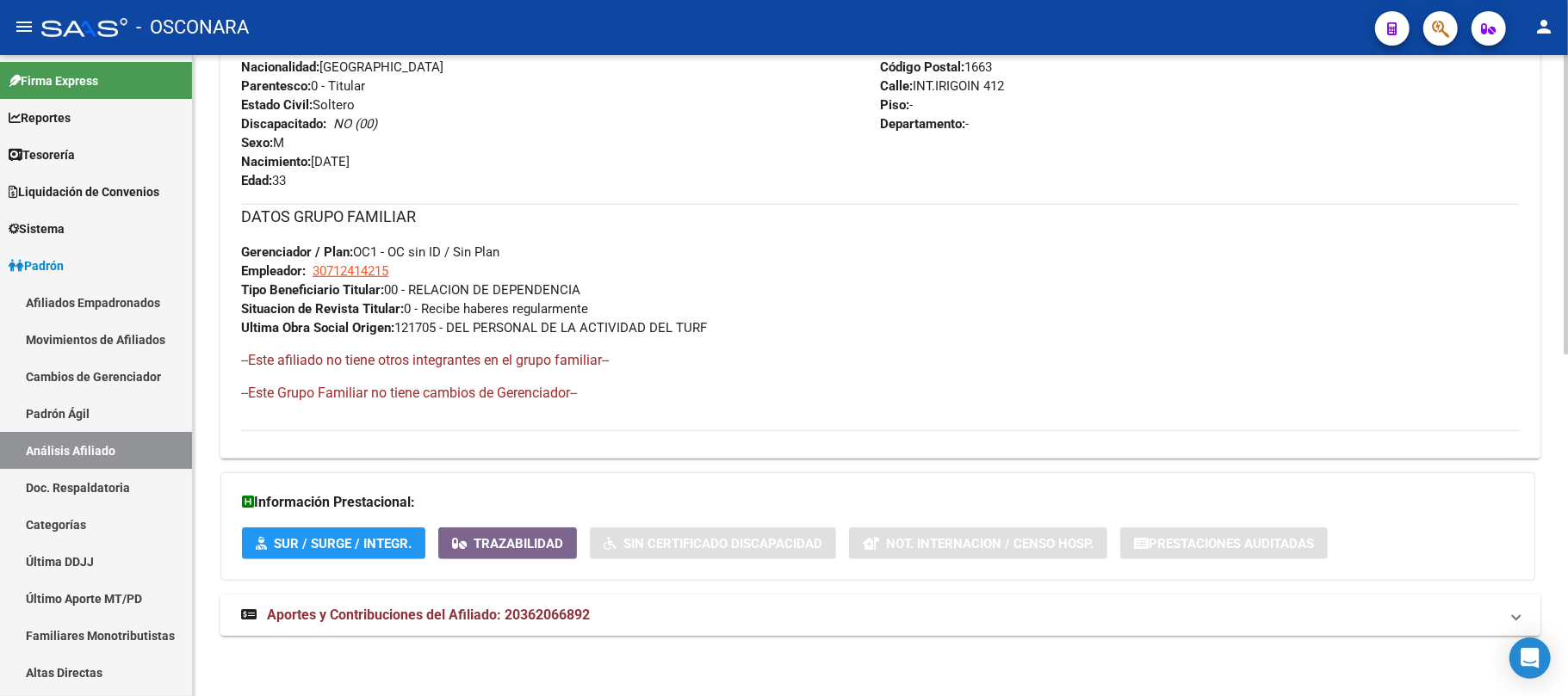
click at [455, 610] on span "Aportes y Contribuciones del Afiliado: 20362066892" at bounding box center [428, 615] width 323 height 16
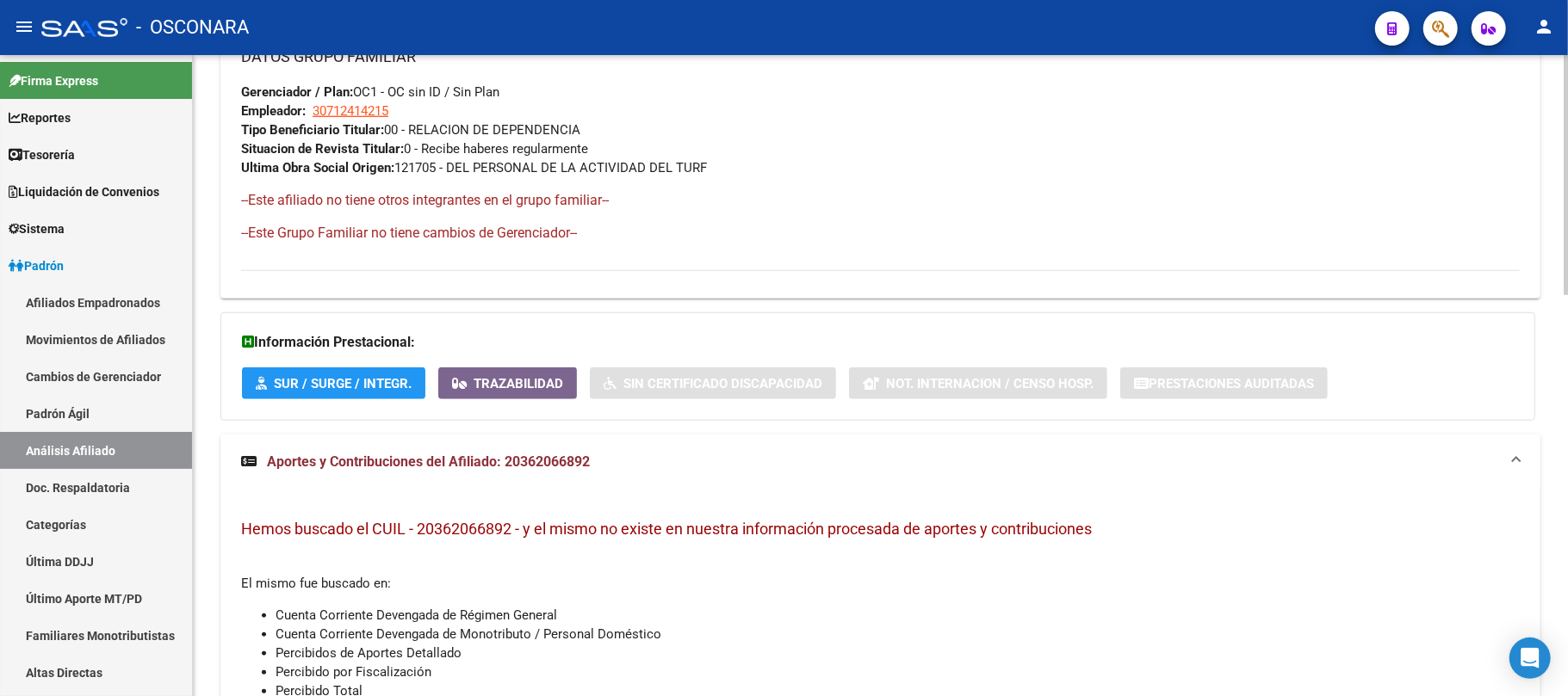
scroll to position [1072, 0]
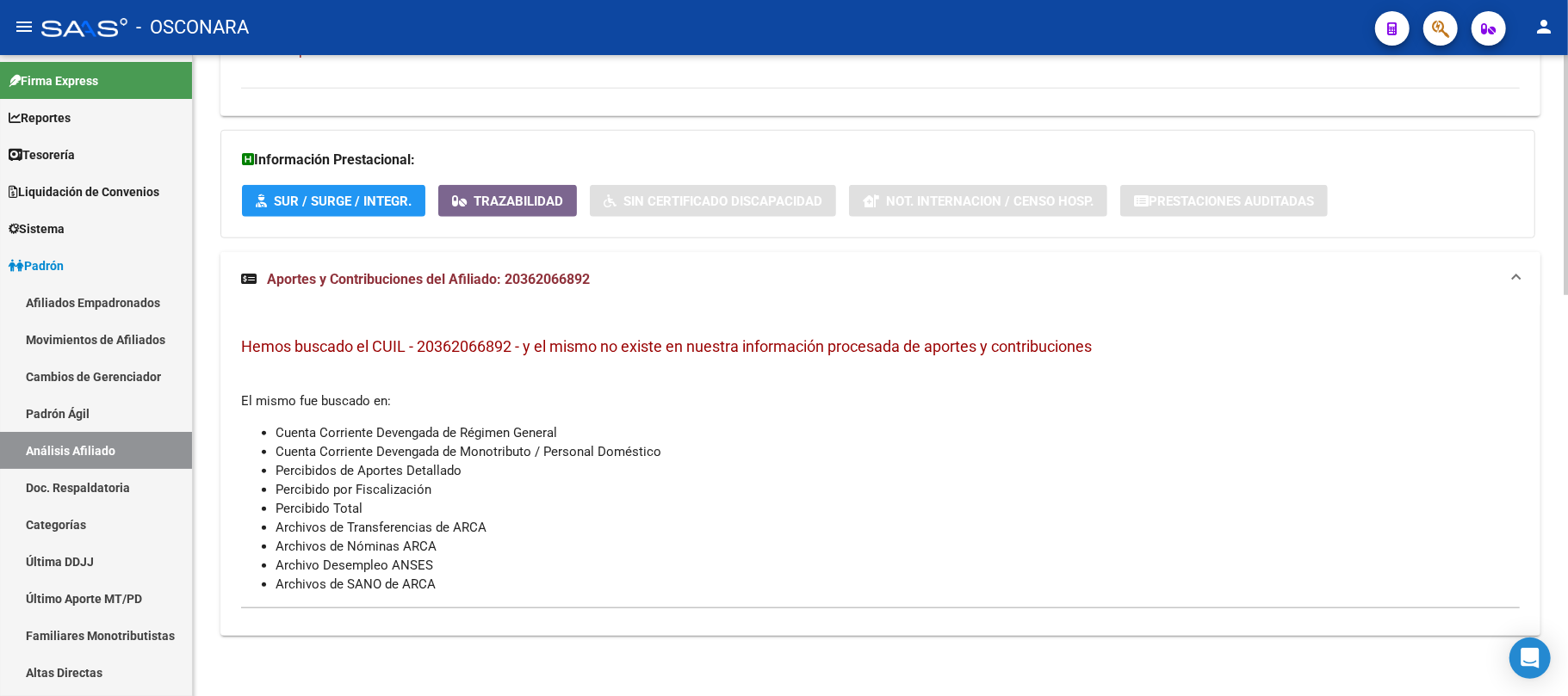
click at [446, 288] on strong "Aportes y Contribuciones del Afiliado: 20362066892" at bounding box center [416, 279] width 349 height 19
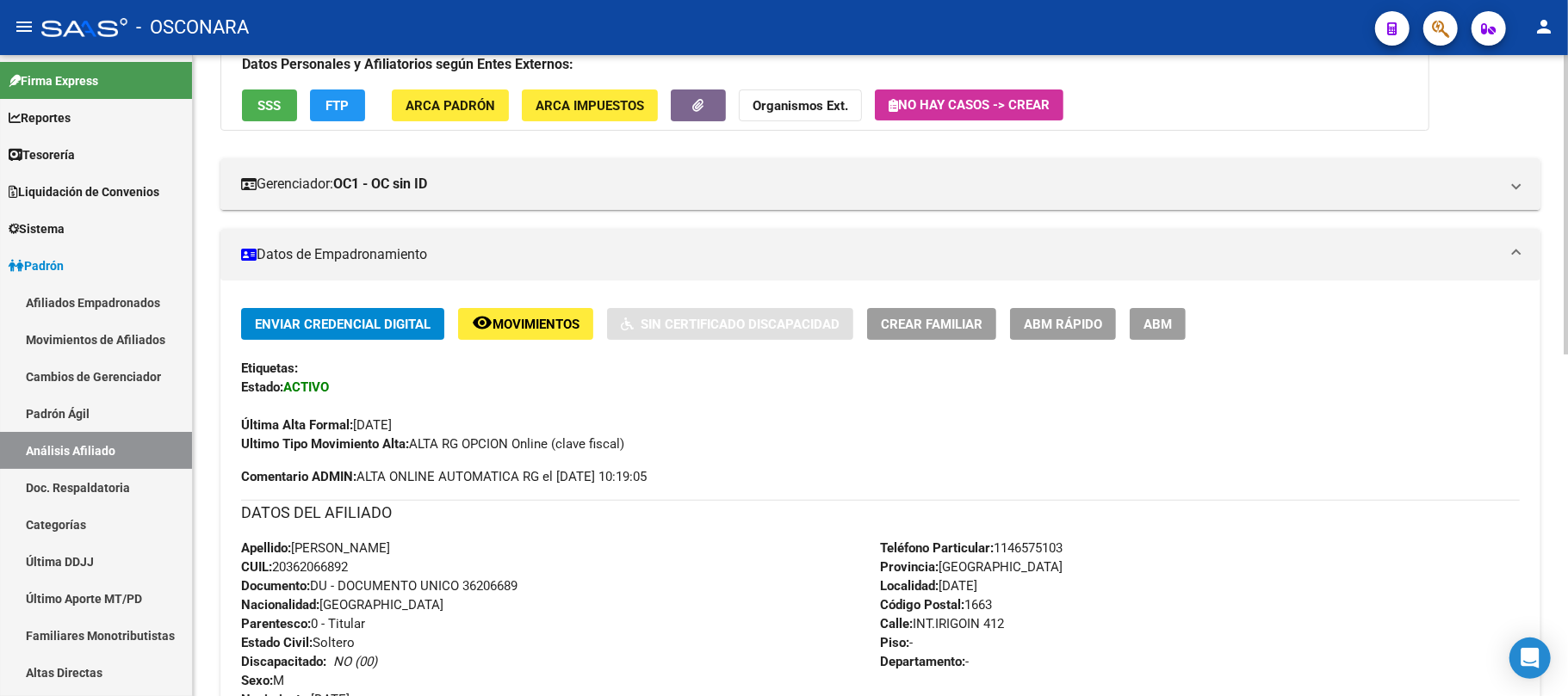
scroll to position [156, 0]
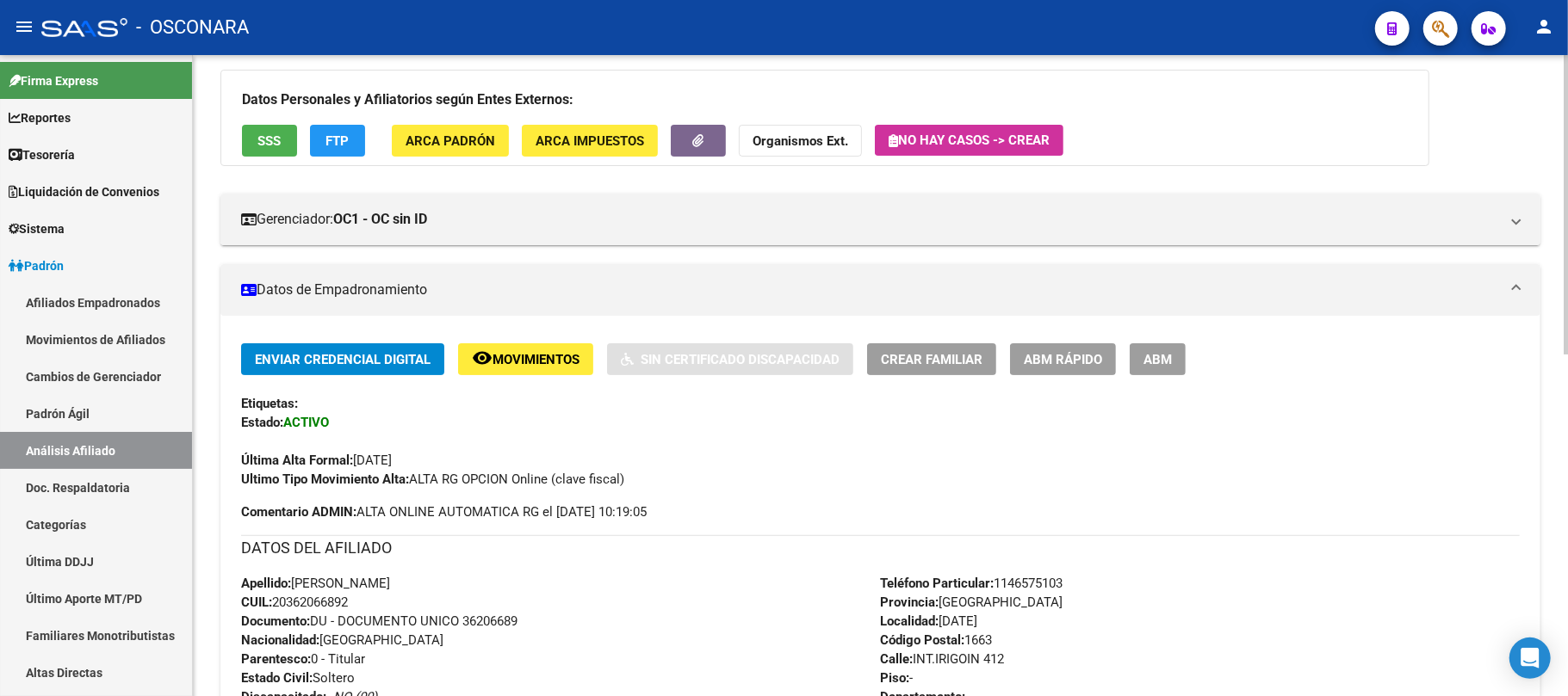
click at [272, 142] on span "SSS" at bounding box center [270, 141] width 23 height 16
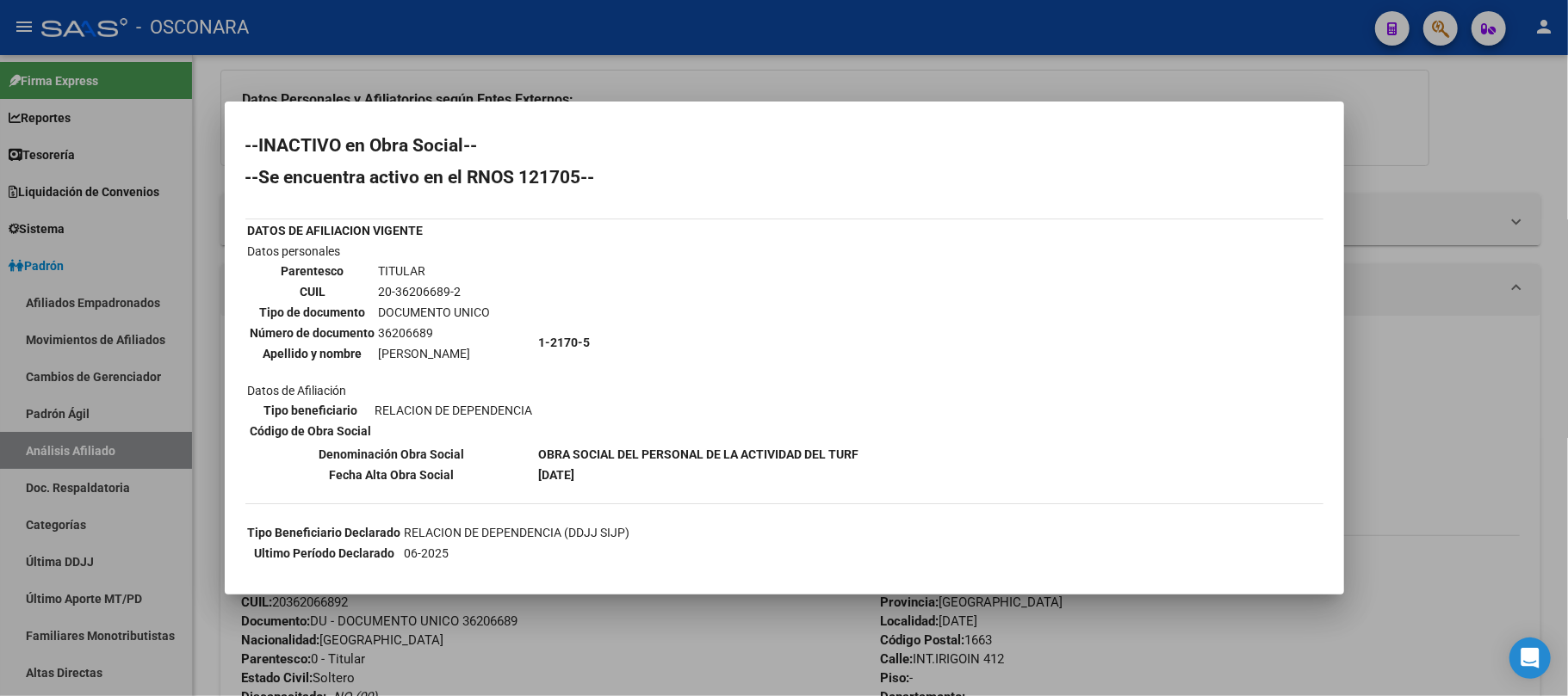
scroll to position [374, 0]
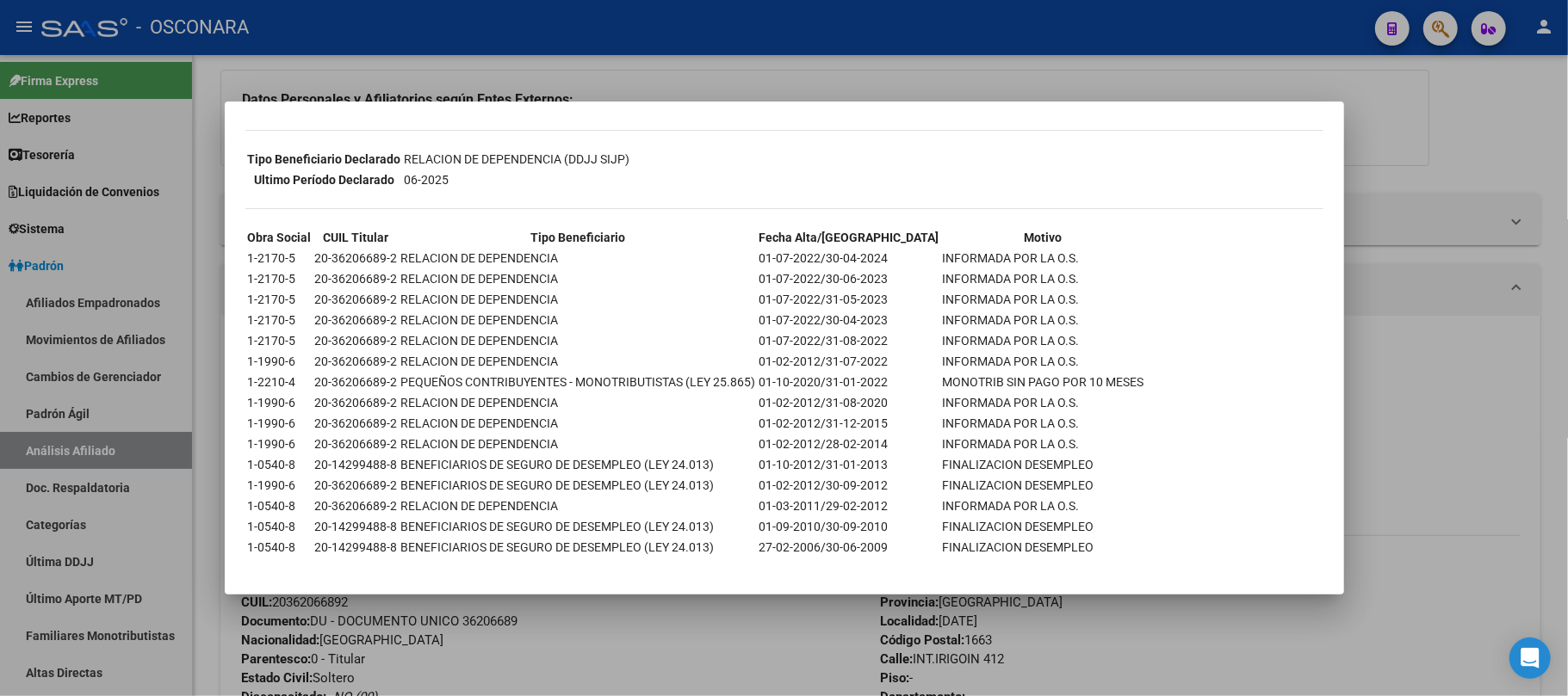
drag, startPoint x: 313, startPoint y: 514, endPoint x: 430, endPoint y: 535, distance: 118.9
click at [430, 535] on tbody "Obra Social CUIL Titular Tipo Beneficiario Fecha Alta/Baja Motivo 1-2170-5 20-3…" at bounding box center [695, 393] width 898 height 329
click at [430, 538] on td "BENEFICIARIOS DE SEGURO DE DESEMPLEO (LEY 24.013)" at bounding box center [578, 547] width 356 height 19
drag, startPoint x: 1061, startPoint y: 534, endPoint x: 232, endPoint y: 243, distance: 878.6
click at [232, 243] on mat-dialog-content "--INACTIVO en Obra Social-- --Se encuentra activo en el RNOS 121705-- DATOS DE …" at bounding box center [784, 349] width 1119 height 453
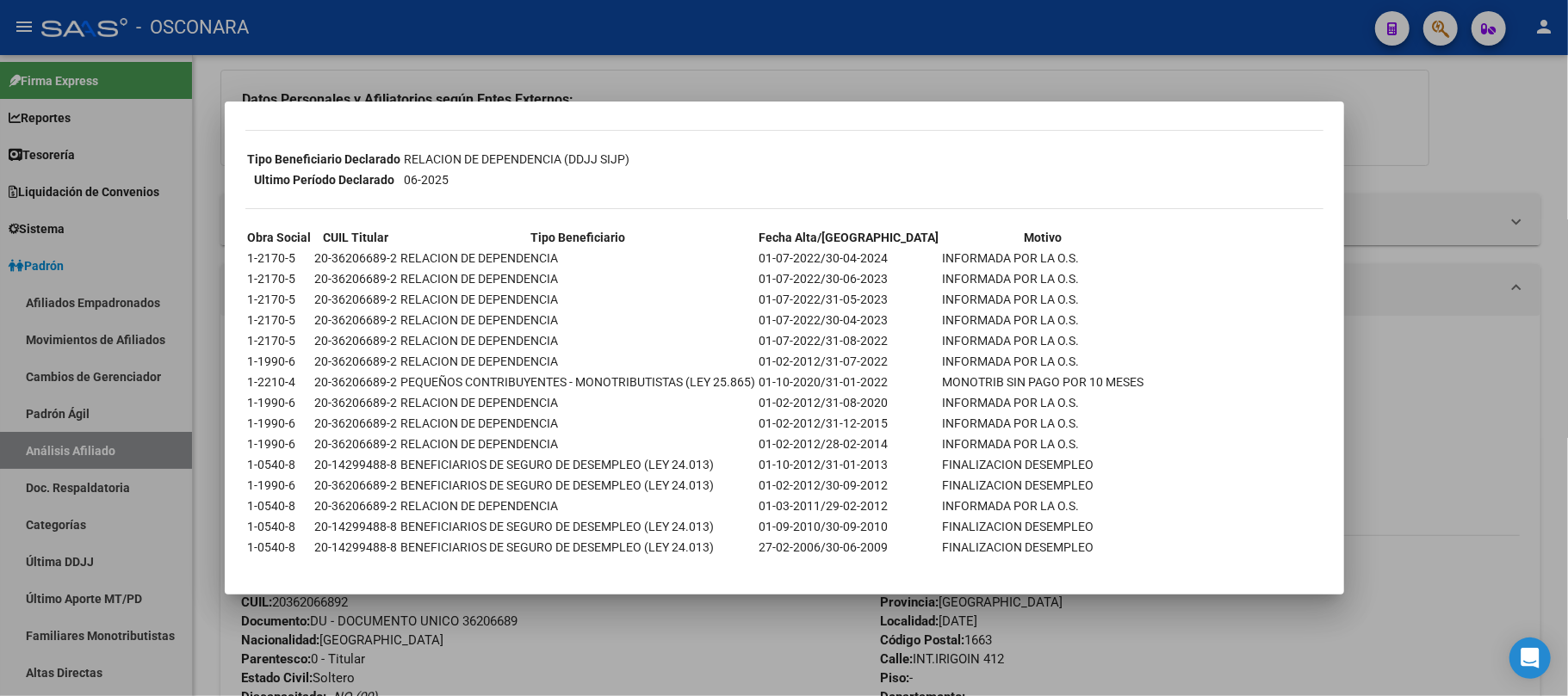
click at [1489, 472] on div at bounding box center [784, 348] width 1568 height 696
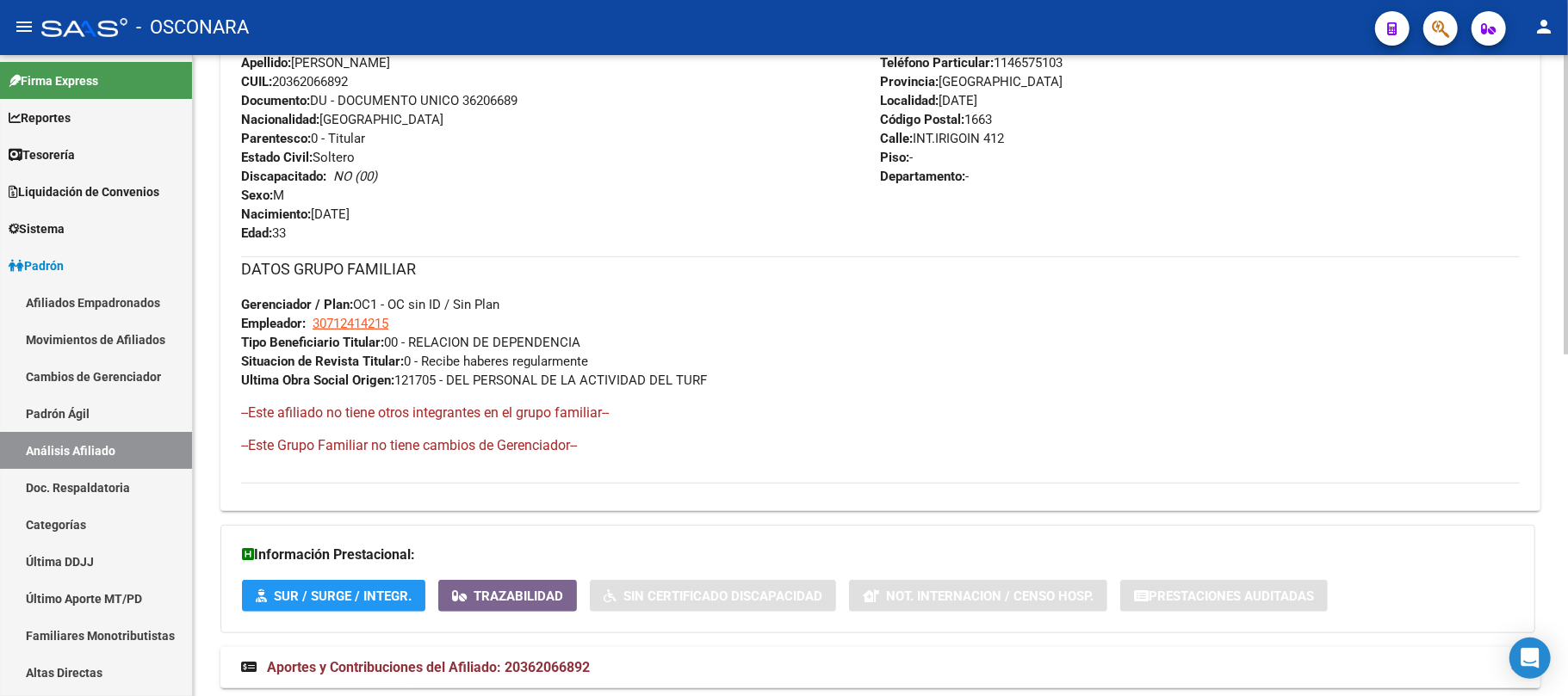
scroll to position [730, 0]
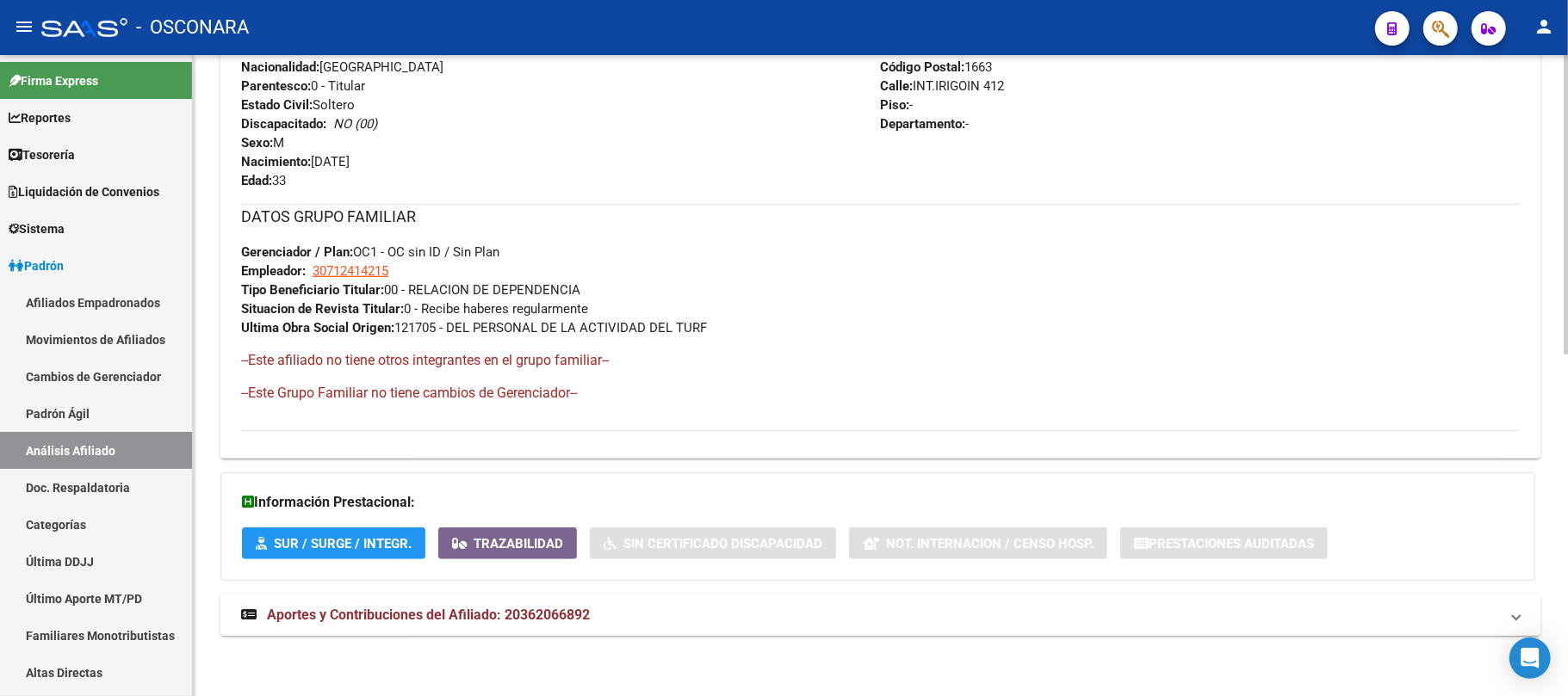
click at [517, 621] on span "Aportes y Contribuciones del Afiliado: 20362066892" at bounding box center [428, 615] width 323 height 16
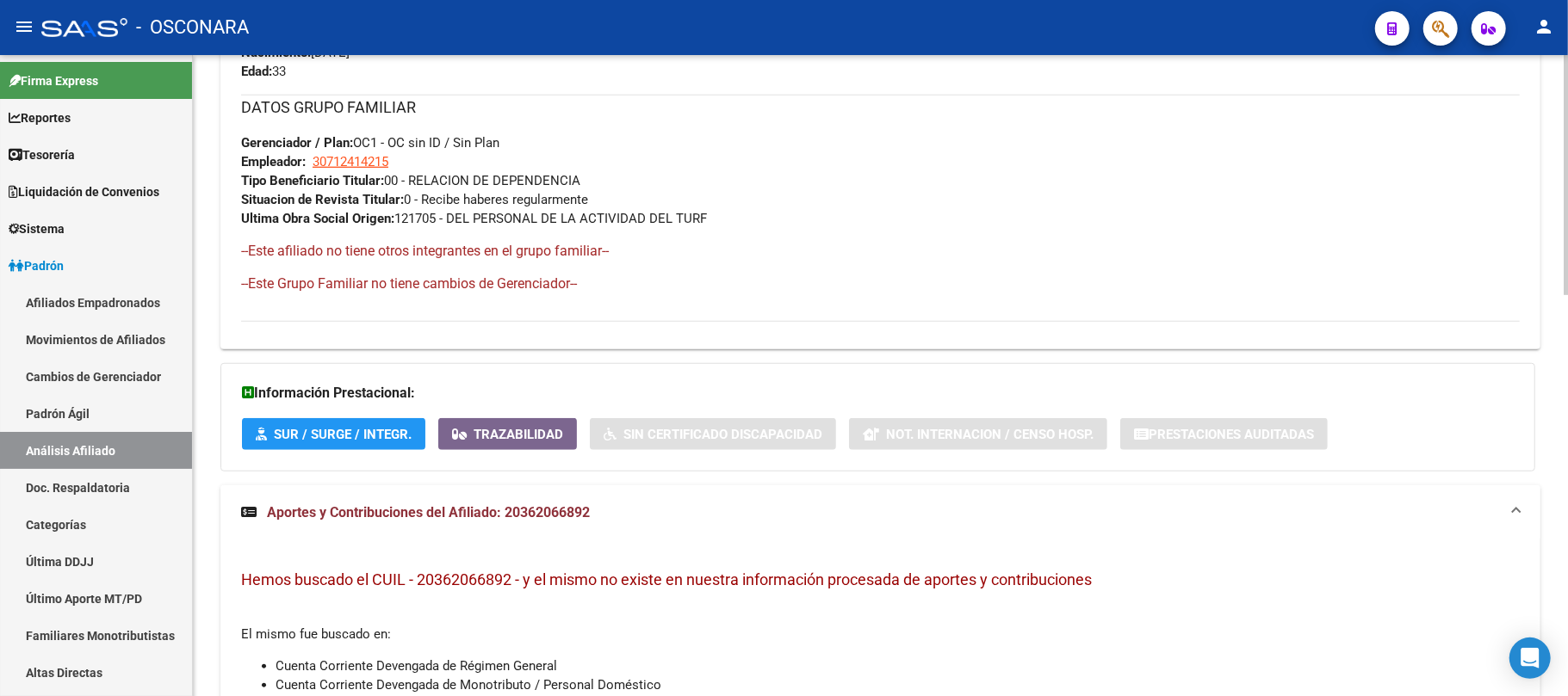
scroll to position [945, 0]
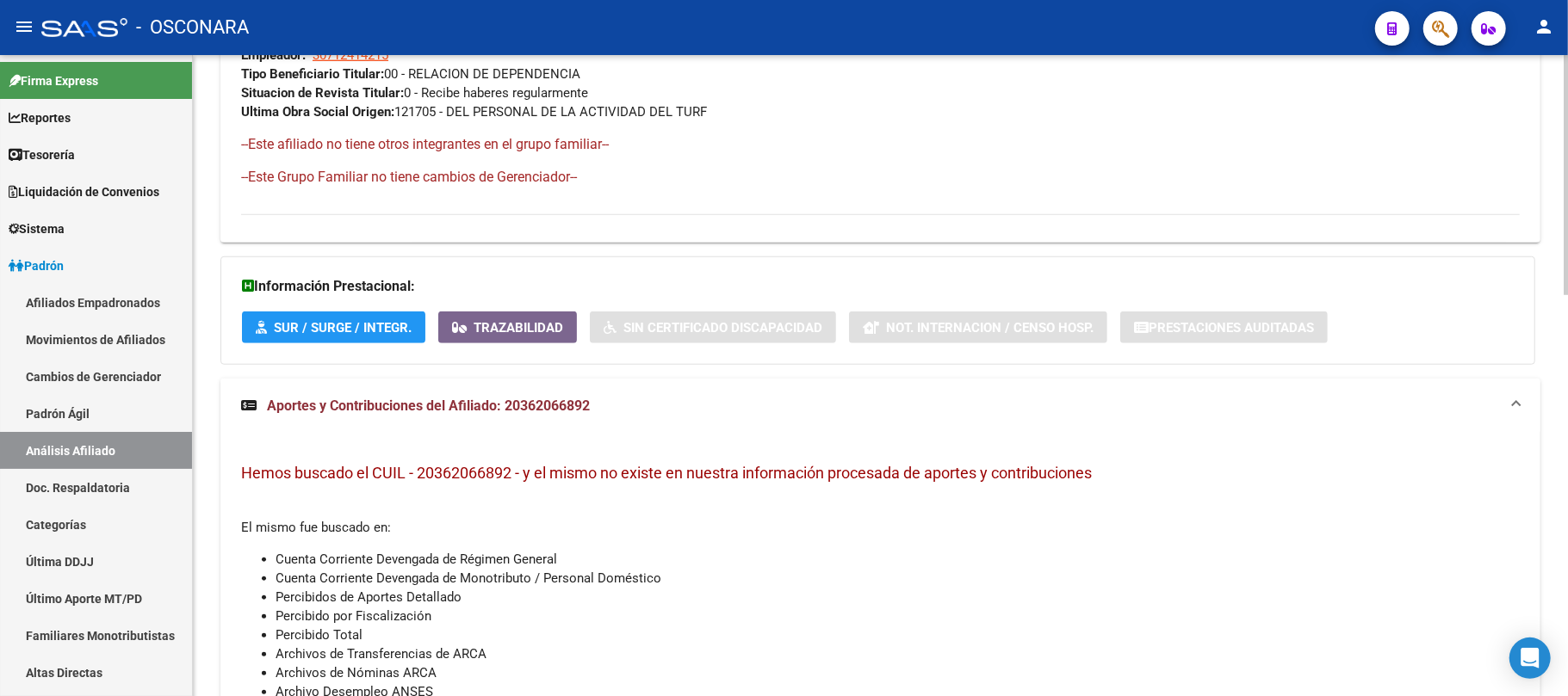
drag, startPoint x: 506, startPoint y: 405, endPoint x: 608, endPoint y: 403, distance: 102.0
click at [608, 403] on mat-panel-title "Aportes y Contribuciones del Afiliado: 20362066892" at bounding box center [870, 406] width 1258 height 19
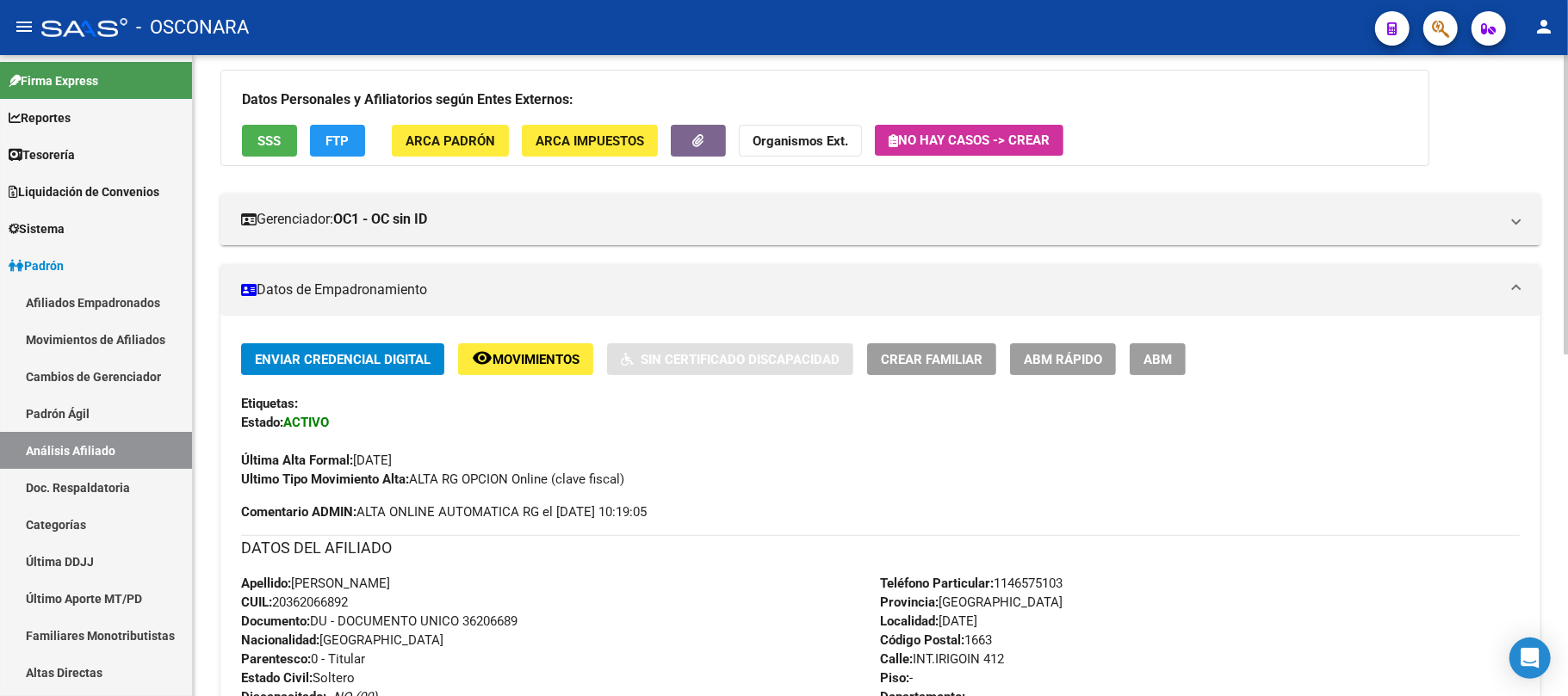
scroll to position [0, 0]
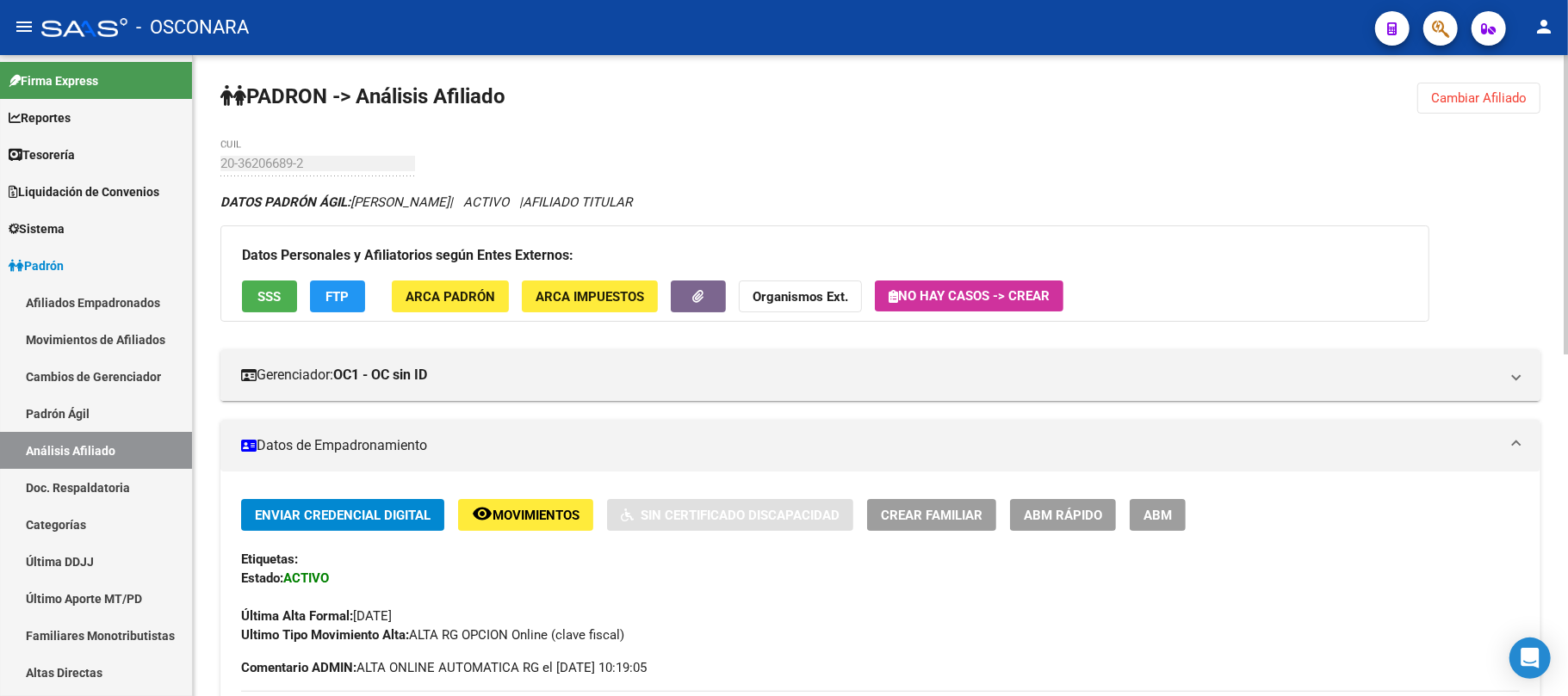
click at [260, 290] on span "SSS" at bounding box center [270, 297] width 23 height 16
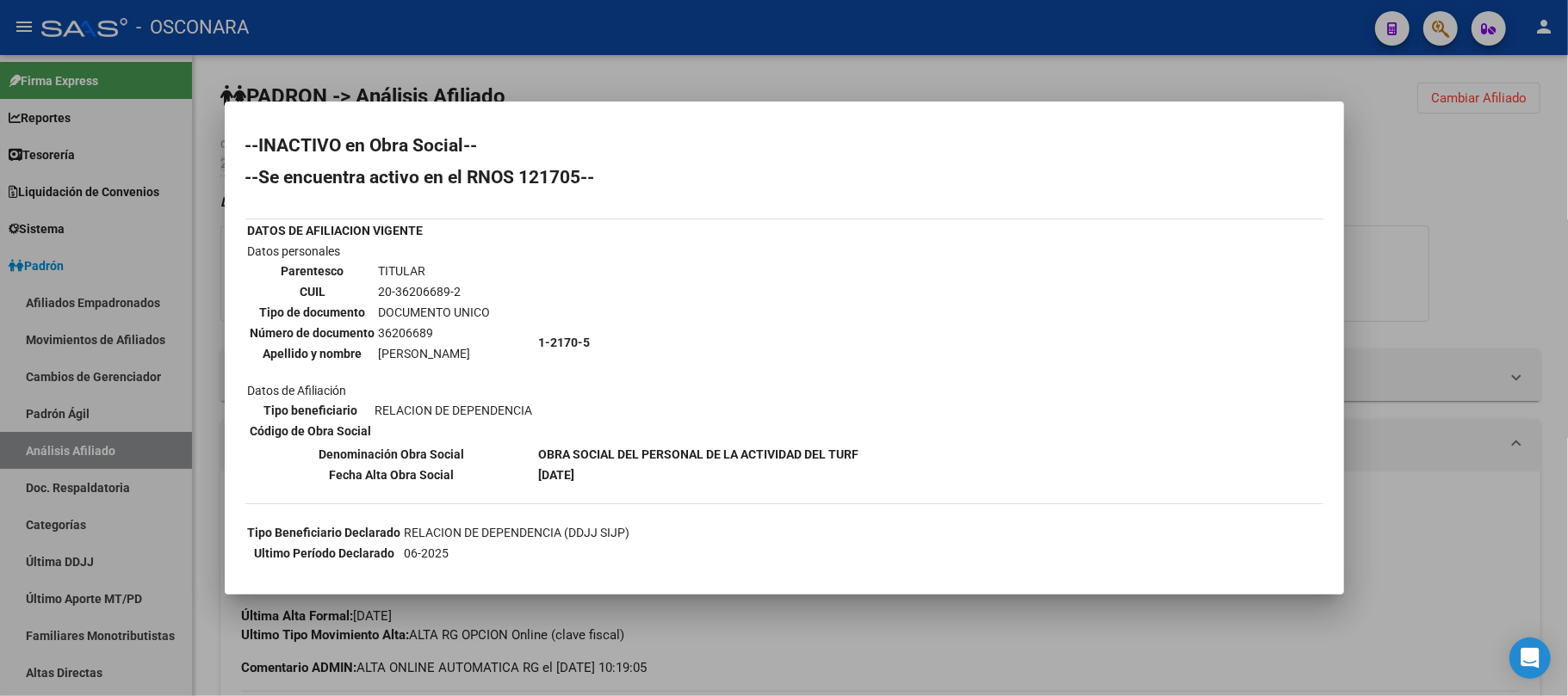
click at [966, 645] on div at bounding box center [784, 348] width 1568 height 696
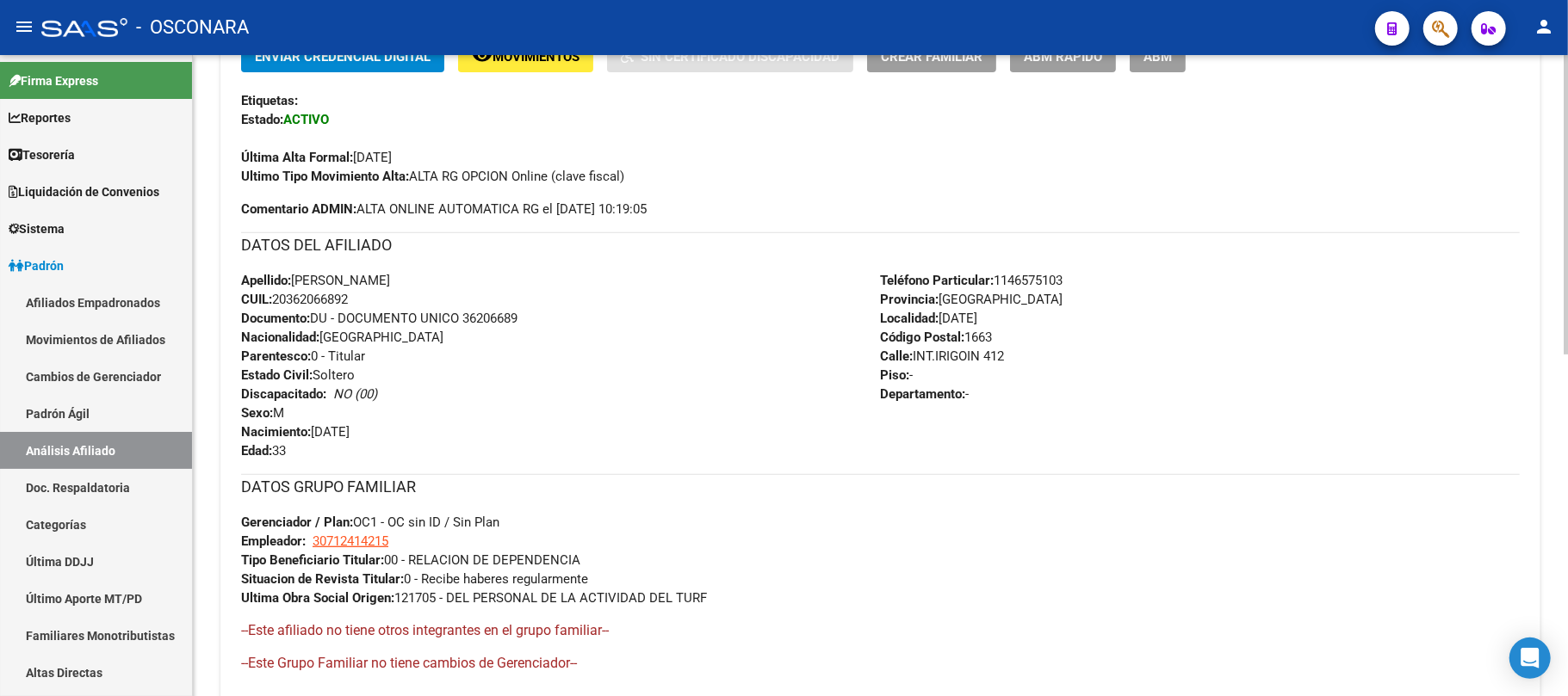
scroll to position [730, 0]
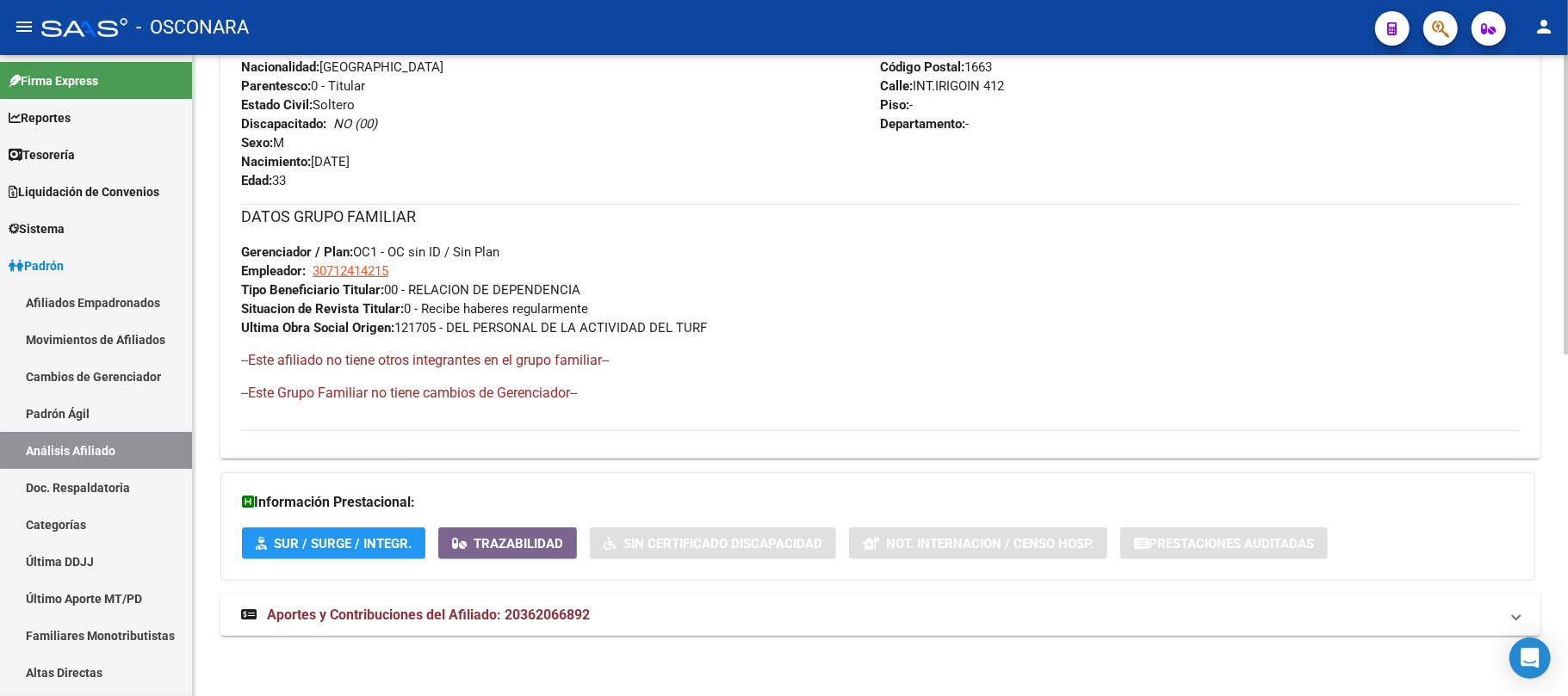
click at [501, 624] on strong "Aportes y Contribuciones del Afiliado: 20362066892" at bounding box center [416, 615] width 349 height 19
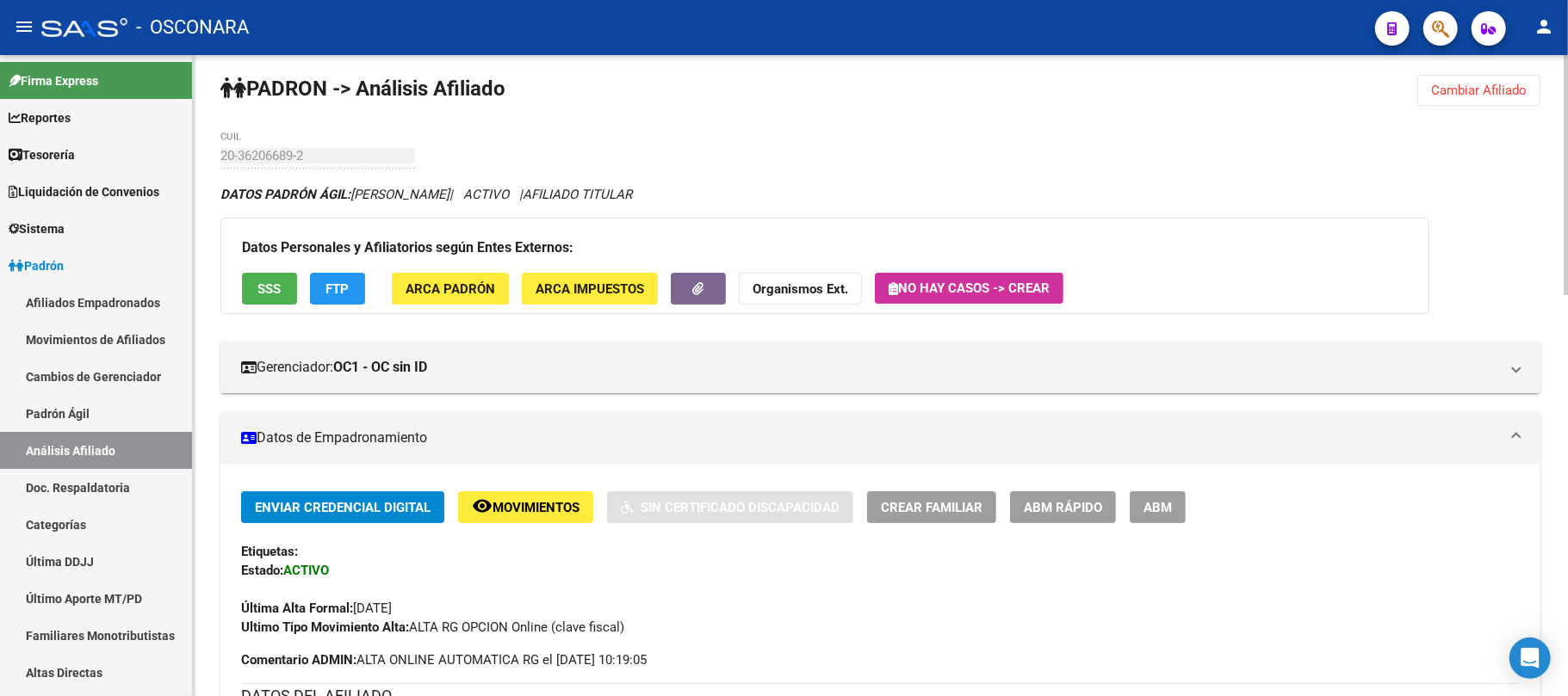
scroll to position [0, 0]
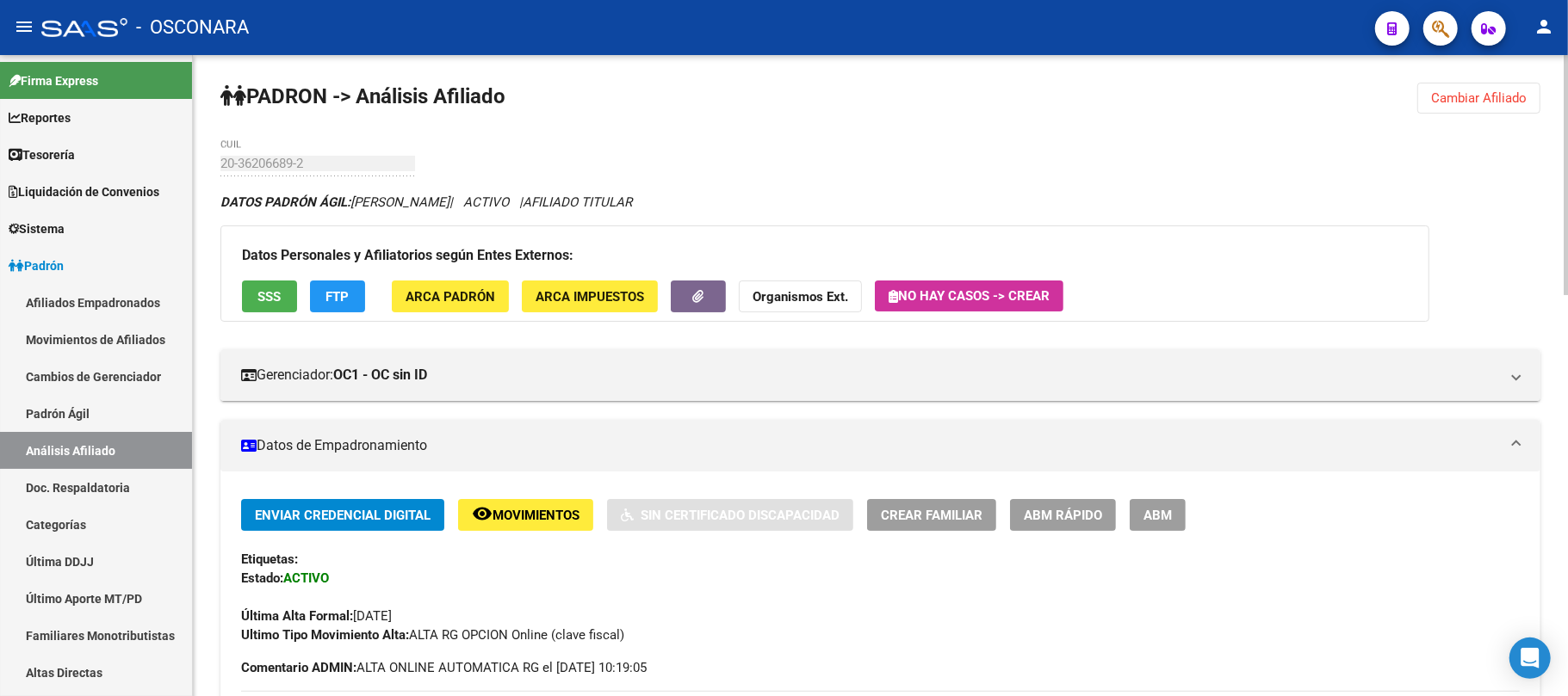
click at [279, 305] on button "SSS" at bounding box center [270, 296] width 55 height 32
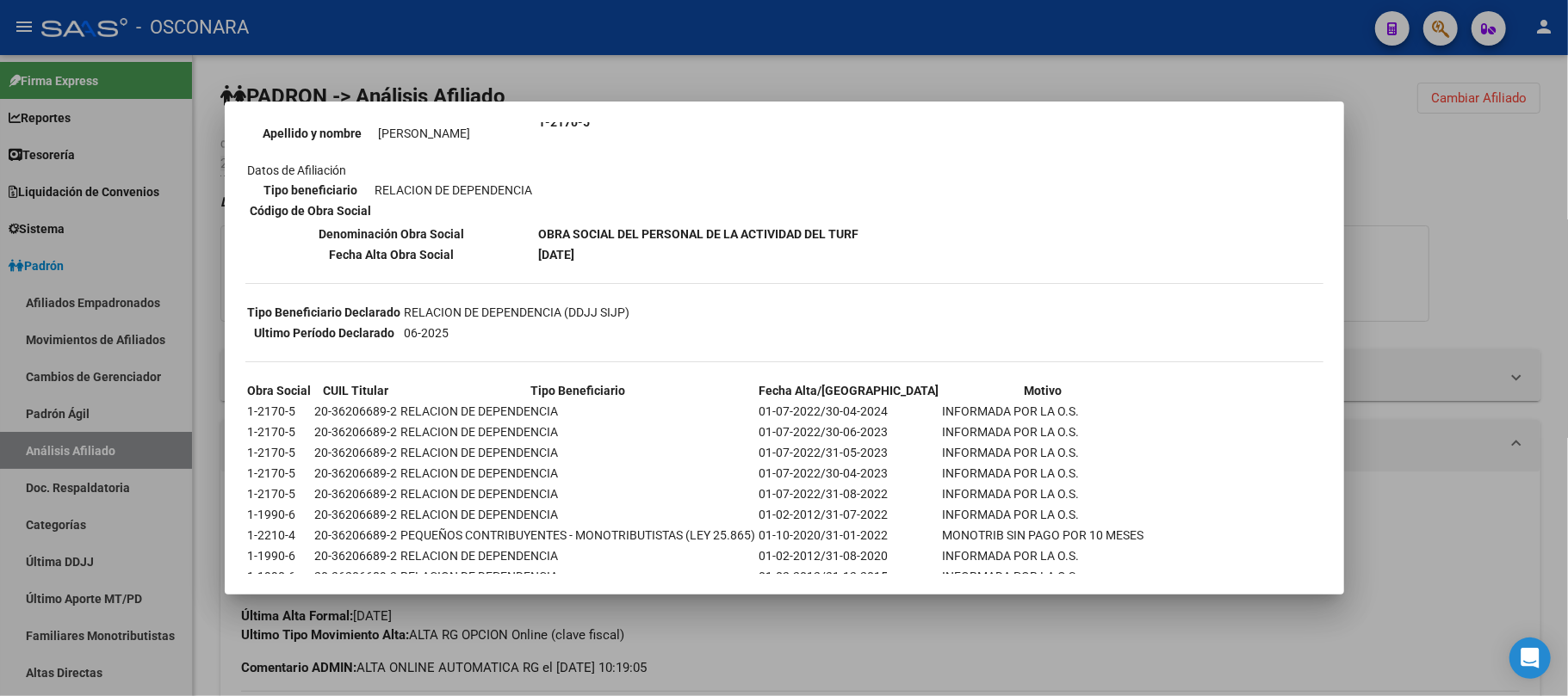
scroll to position [344, 0]
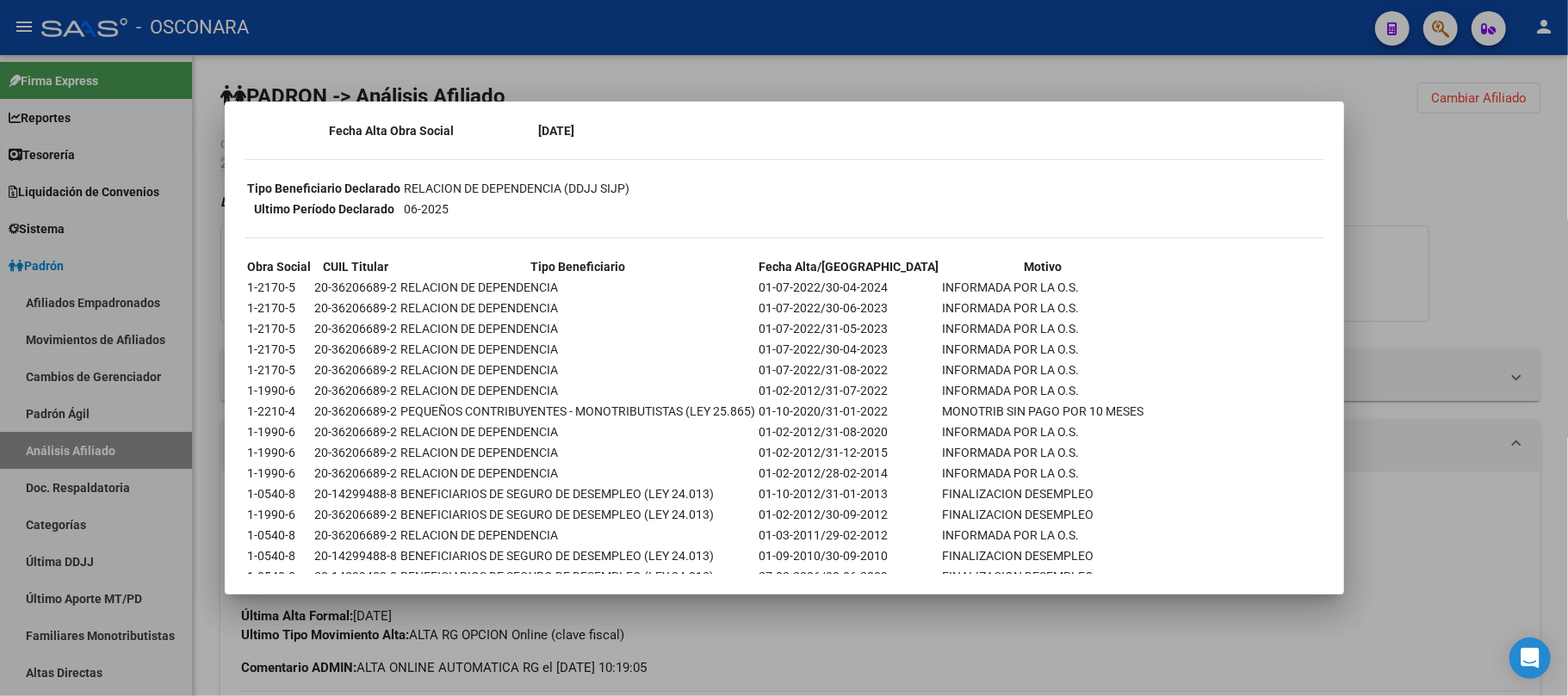
click at [821, 659] on div at bounding box center [784, 348] width 1568 height 696
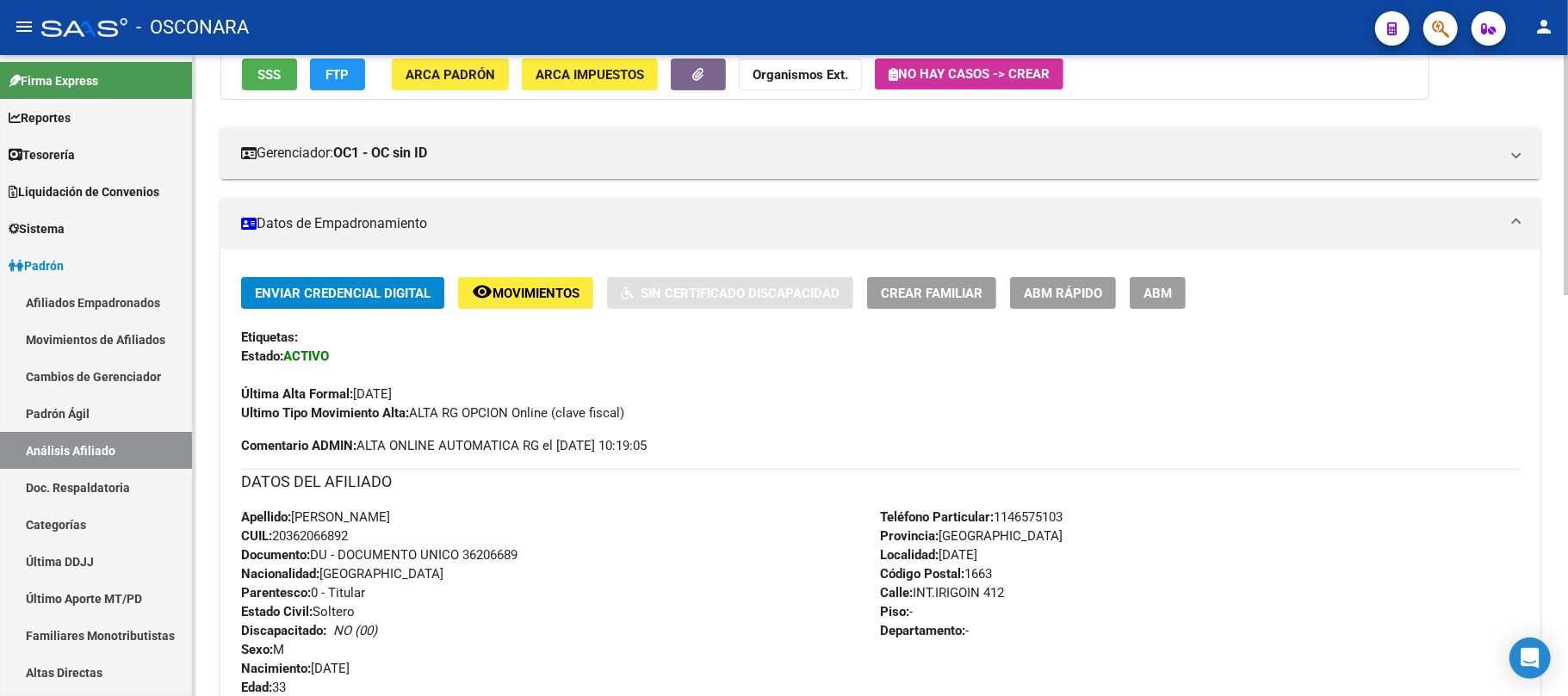
scroll to position [229, 0]
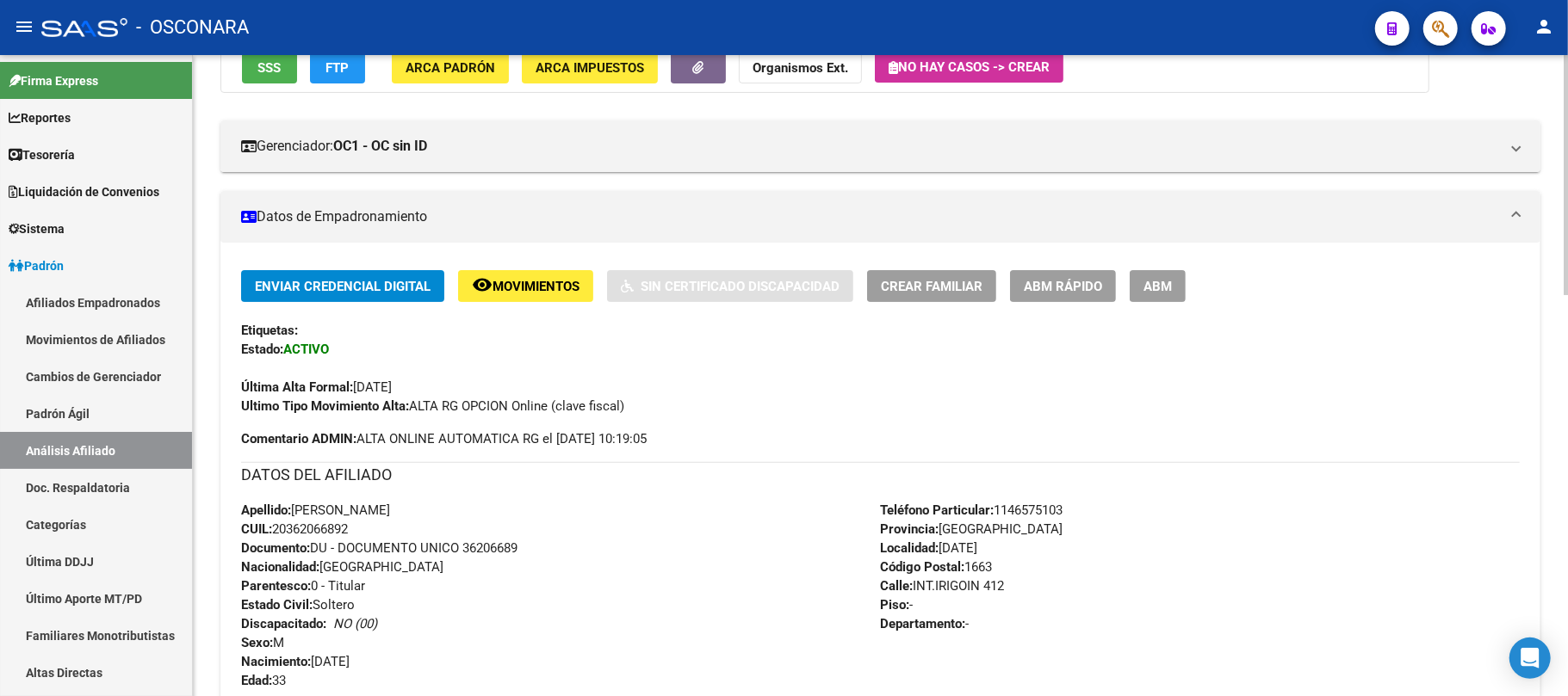
drag, startPoint x: 339, startPoint y: 531, endPoint x: 313, endPoint y: 529, distance: 26.1
click at [313, 529] on span "CUIL: 20362066892" at bounding box center [294, 529] width 107 height 16
